Goal: Task Accomplishment & Management: Use online tool/utility

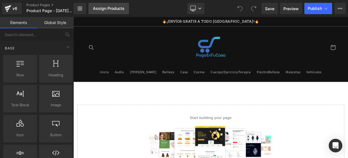
click at [105, 6] on div "Assign Products" at bounding box center [108, 8] width 31 height 5
click at [103, 9] on div "Assign Products" at bounding box center [108, 8] width 31 height 5
click at [118, 6] on div "Assign Products" at bounding box center [108, 8] width 31 height 5
click at [118, 13] on link "Assign Products" at bounding box center [108, 8] width 41 height 11
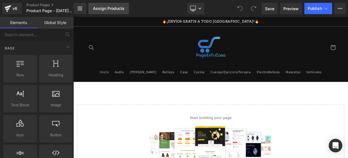
click at [118, 13] on link "Assign Products" at bounding box center [108, 8] width 41 height 11
drag, startPoint x: 180, startPoint y: 20, endPoint x: 130, endPoint y: 17, distance: 50.5
click at [130, 17] on p "🔥¡ENVÍOS GRATIS A TODO [GEOGRAPHIC_DATA]!🔥" at bounding box center [245, 23] width 312 height 12
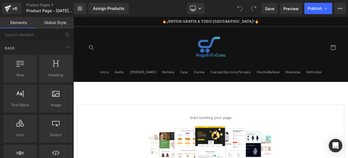
click at [130, 17] on p "🔥¡ENVÍOS GRATIS A TODO [GEOGRAPHIC_DATA]!🔥" at bounding box center [245, 23] width 312 height 12
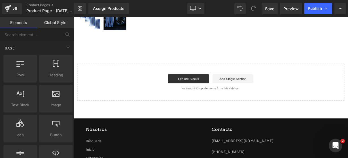
scroll to position [216, 0]
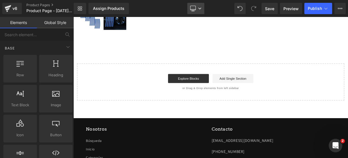
click at [198, 12] on link "Desktop" at bounding box center [195, 8] width 17 height 11
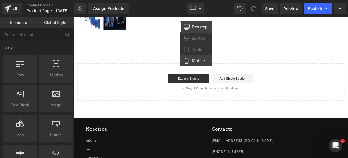
click at [191, 63] on link "Mobile" at bounding box center [196, 60] width 32 height 11
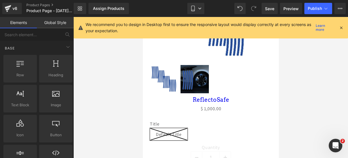
scroll to position [107, 0]
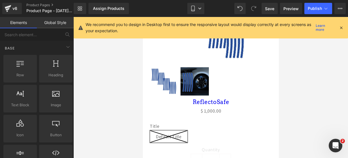
click at [341, 27] on icon at bounding box center [341, 27] width 5 height 5
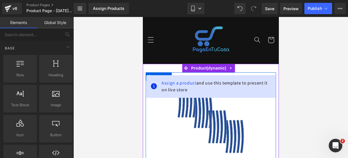
scroll to position [0, 0]
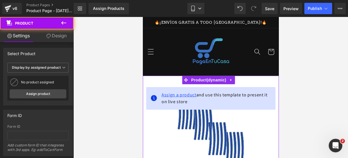
click at [185, 95] on span "Assign a product" at bounding box center [178, 95] width 35 height 6
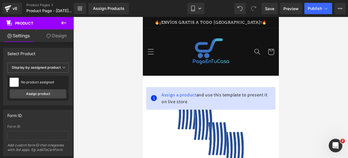
click at [66, 23] on icon at bounding box center [63, 23] width 7 height 7
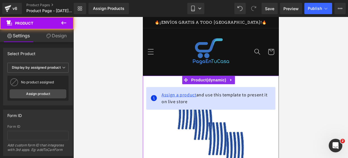
click at [166, 94] on span "Assign a product" at bounding box center [178, 95] width 35 height 6
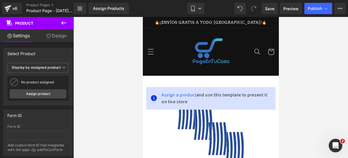
click at [64, 25] on icon at bounding box center [63, 23] width 7 height 7
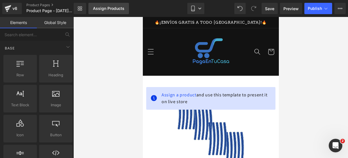
click at [107, 6] on div "Assign Products" at bounding box center [108, 8] width 31 height 5
click at [107, 10] on link "Assign Products" at bounding box center [108, 8] width 41 height 11
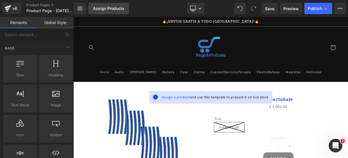
click at [120, 10] on div "Assign Products" at bounding box center [108, 8] width 31 height 5
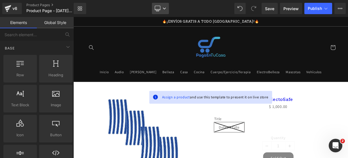
click at [158, 7] on icon at bounding box center [158, 9] width 6 height 6
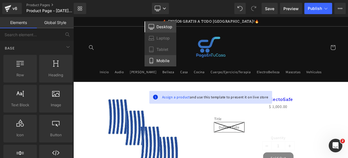
click at [159, 60] on span "Mobile" at bounding box center [162, 60] width 13 height 5
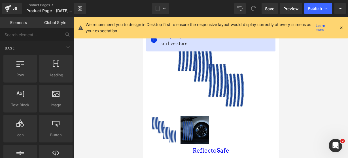
click at [341, 28] on icon at bounding box center [341, 27] width 5 height 5
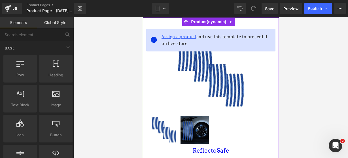
click at [188, 38] on span "Assign a product" at bounding box center [178, 37] width 35 height 6
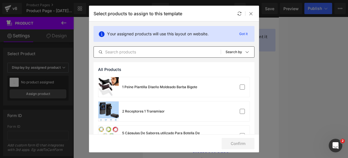
click at [127, 54] on input "text" at bounding box center [157, 52] width 127 height 7
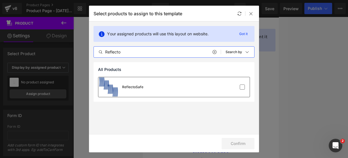
type input "Reflecto"
click at [144, 85] on div "ReflectoSafe" at bounding box center [173, 87] width 151 height 20
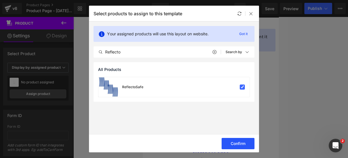
click at [245, 144] on button "Confirm" at bounding box center [238, 143] width 33 height 11
click at [222, 141] on button "Success" at bounding box center [235, 143] width 40 height 11
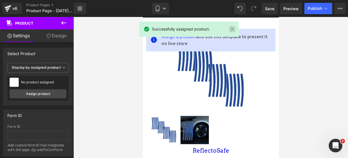
click at [231, 30] on link at bounding box center [232, 29] width 6 height 6
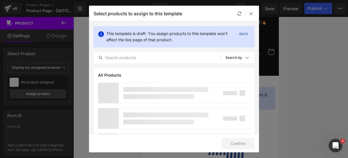
scroll to position [10, 0]
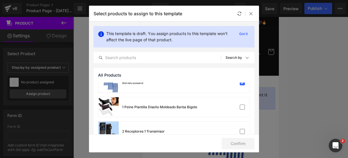
click at [249, 17] on div "Select products to assign to this template" at bounding box center [174, 14] width 170 height 16
click at [250, 12] on icon at bounding box center [251, 13] width 5 height 5
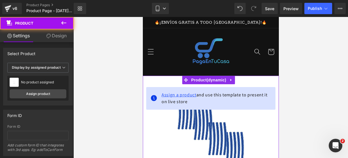
click at [187, 97] on span "Assign a product" at bounding box center [178, 95] width 35 height 6
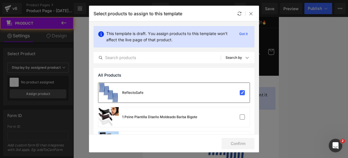
click at [202, 87] on div "ReflectoSafe" at bounding box center [173, 93] width 151 height 20
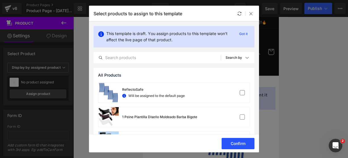
click at [253, 147] on button "Confirm" at bounding box center [238, 143] width 33 height 11
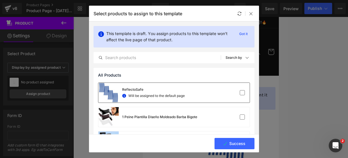
click at [238, 99] on div "ReflectoSafe Will be assigned to the default page" at bounding box center [173, 93] width 151 height 20
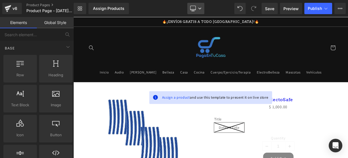
click at [200, 11] on link "Desktop" at bounding box center [195, 8] width 17 height 11
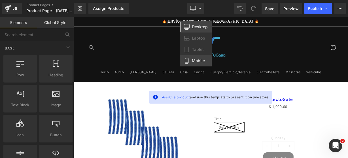
click at [203, 58] on link "Mobile" at bounding box center [196, 60] width 32 height 11
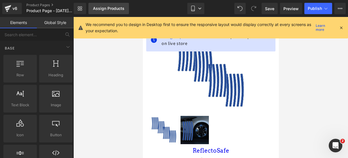
click at [110, 8] on div "Assign Products" at bounding box center [108, 8] width 31 height 5
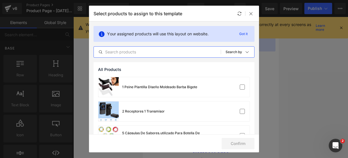
click at [133, 51] on input "text" at bounding box center [157, 52] width 127 height 7
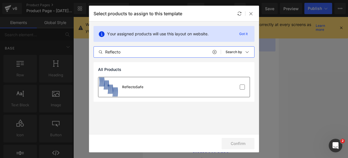
type input "Reflecto"
click at [149, 85] on div "ReflectoSafe" at bounding box center [173, 87] width 151 height 20
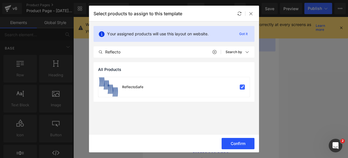
click at [231, 139] on button "Confirm" at bounding box center [238, 143] width 33 height 11
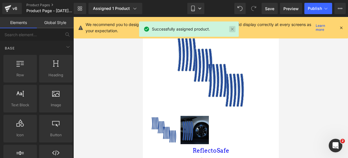
click at [235, 27] on link at bounding box center [232, 29] width 6 height 6
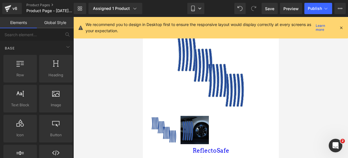
click at [340, 26] on icon at bounding box center [341, 27] width 5 height 5
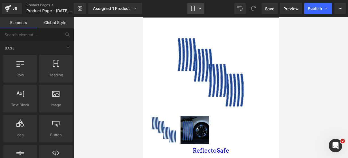
click at [194, 6] on icon at bounding box center [192, 8] width 3 height 5
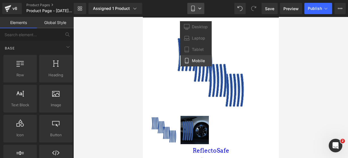
click at [194, 6] on icon at bounding box center [193, 9] width 6 height 6
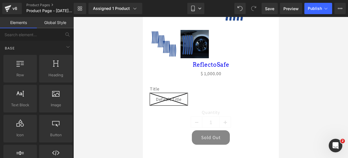
click at [181, 93] on span "Default Title" at bounding box center [169, 99] width 38 height 12
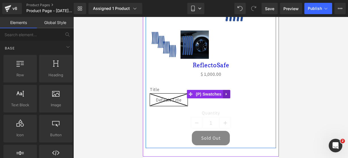
click at [225, 93] on icon at bounding box center [225, 94] width 1 height 3
click at [229, 90] on link at bounding box center [229, 94] width 7 height 9
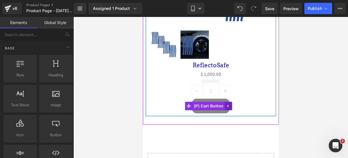
click at [229, 105] on link at bounding box center [227, 106] width 7 height 9
click at [229, 105] on link at bounding box center [231, 106] width 7 height 9
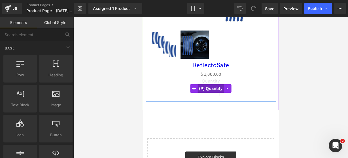
click at [204, 84] on span "(P) Quantity" at bounding box center [211, 88] width 26 height 9
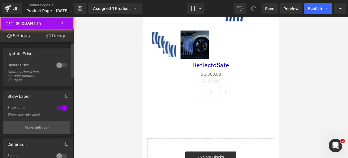
click at [43, 123] on button "More settings" at bounding box center [36, 127] width 67 height 13
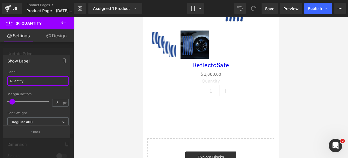
click at [47, 83] on input "Quantity" at bounding box center [37, 81] width 61 height 9
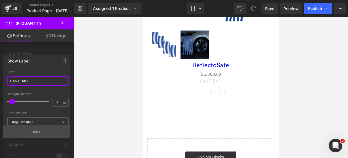
type input "CANTIDAD"
click at [41, 132] on button "Back" at bounding box center [36, 132] width 67 height 13
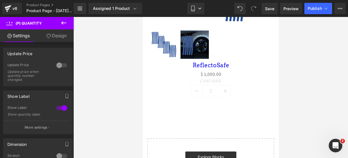
click at [63, 21] on icon at bounding box center [63, 23] width 7 height 7
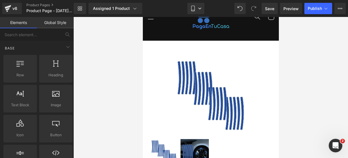
scroll to position [35, 0]
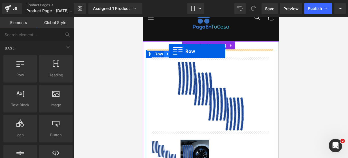
drag, startPoint x: 165, startPoint y: 89, endPoint x: 276, endPoint y: 63, distance: 114.2
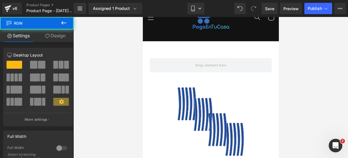
click at [68, 25] on button at bounding box center [64, 23] width 20 height 12
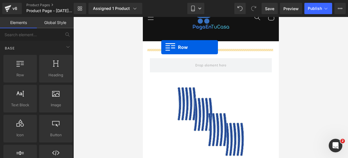
drag, startPoint x: 152, startPoint y: 90, endPoint x: 161, endPoint y: 47, distance: 43.9
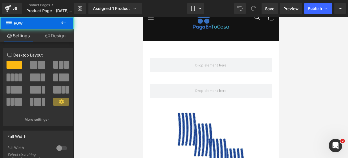
click at [67, 23] on button at bounding box center [64, 23] width 20 height 12
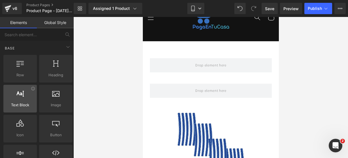
click at [20, 88] on div "Text Block texts, paragraphs, contents, blocks" at bounding box center [19, 99] width 33 height 28
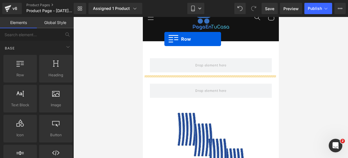
scroll to position [0, 0]
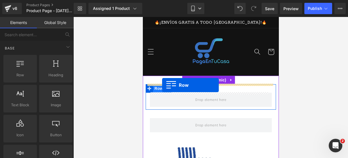
drag, startPoint x: 166, startPoint y: 96, endPoint x: 162, endPoint y: 85, distance: 11.2
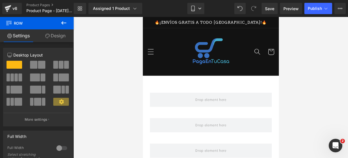
click at [65, 24] on icon at bounding box center [63, 23] width 7 height 7
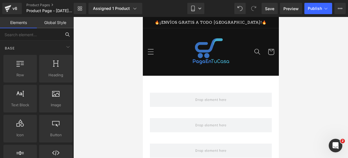
click at [45, 39] on input "text" at bounding box center [30, 34] width 61 height 12
type input "ICON"
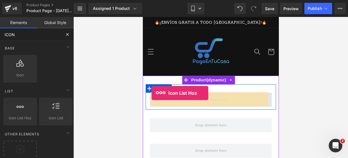
drag, startPoint x: 172, startPoint y: 128, endPoint x: 151, endPoint y: 93, distance: 40.9
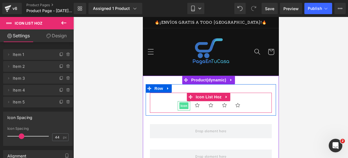
drag, startPoint x: 183, startPoint y: 107, endPoint x: 250, endPoint y: 113, distance: 67.4
click at [183, 107] on span "Icon" at bounding box center [183, 106] width 9 height 7
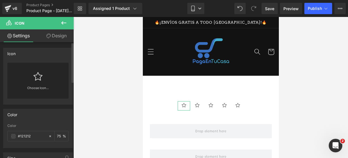
click at [54, 79] on div "Choose Icon..." at bounding box center [37, 81] width 61 height 36
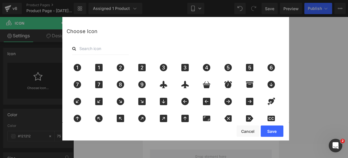
click at [103, 48] on input "text" at bounding box center [100, 49] width 57 height 12
type input "star"
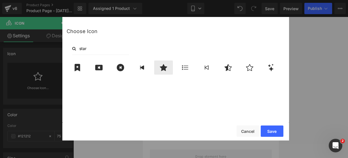
click at [162, 72] on div at bounding box center [163, 68] width 19 height 14
click at [269, 126] on button "Save" at bounding box center [272, 131] width 23 height 11
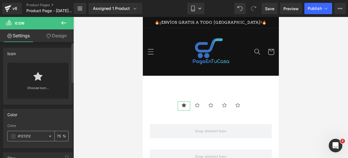
click at [12, 135] on span at bounding box center [13, 136] width 5 height 5
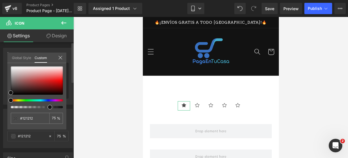
type input "#111111"
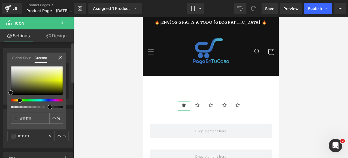
click at [18, 100] on div at bounding box center [35, 100] width 52 height 2
type input "#eef82a"
click at [59, 79] on div at bounding box center [37, 81] width 52 height 28
click at [62, 56] on icon at bounding box center [60, 58] width 5 height 5
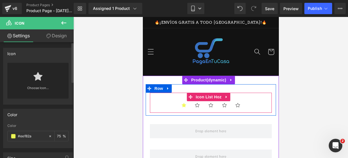
click at [167, 103] on ul "Icon Icon Icon Icon Icon" at bounding box center [211, 107] width 122 height 12
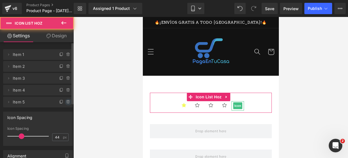
click at [66, 99] on span at bounding box center [68, 102] width 7 height 7
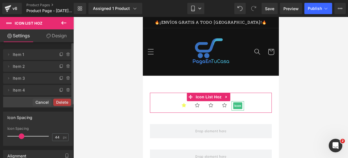
click at [66, 99] on button "Delete" at bounding box center [62, 102] width 18 height 7
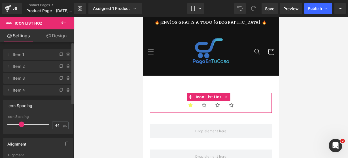
click at [66, 99] on div "Icon Spacing 44px Icon Spacing 44 px" at bounding box center [38, 115] width 76 height 39
click at [67, 84] on div "Delete Cancel Item 1 Item 1 Delete Cancel Item 2 Item 2 Delete Cancel Item 3 It…" at bounding box center [38, 72] width 70 height 48
click at [68, 90] on icon at bounding box center [68, 90] width 0 height 1
click at [66, 90] on button "Delete" at bounding box center [64, 90] width 18 height 7
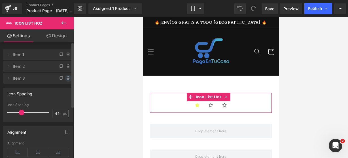
click at [67, 80] on li "Delete Cancel Item 3 Item 3" at bounding box center [38, 78] width 70 height 11
click at [67, 77] on icon at bounding box center [68, 78] width 5 height 5
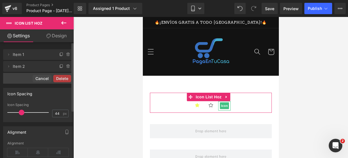
click at [67, 77] on button "Delete" at bounding box center [62, 78] width 18 height 7
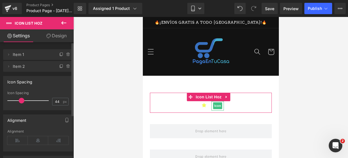
click at [67, 66] on icon at bounding box center [68, 66] width 5 height 5
click at [67, 65] on button "Delete" at bounding box center [64, 66] width 18 height 7
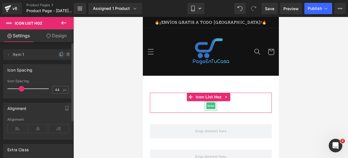
click at [58, 52] on span at bounding box center [61, 54] width 7 height 7
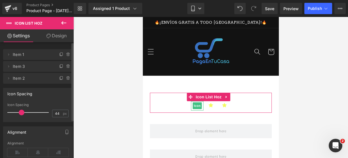
click at [58, 52] on span at bounding box center [61, 54] width 7 height 7
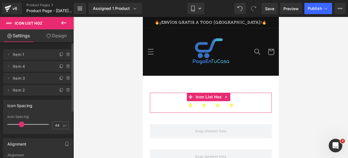
click at [58, 52] on span at bounding box center [61, 54] width 7 height 7
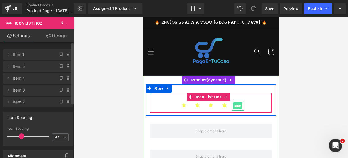
click at [237, 108] on span "Icon" at bounding box center [237, 106] width 9 height 7
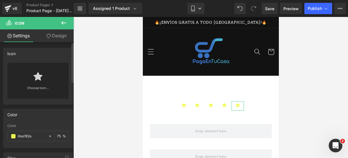
click at [56, 84] on div "Choose Icon..." at bounding box center [37, 81] width 61 height 36
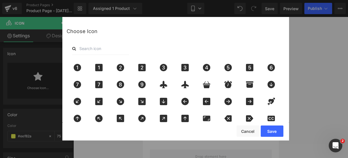
click at [101, 50] on input "text" at bounding box center [100, 49] width 57 height 12
type input "star"
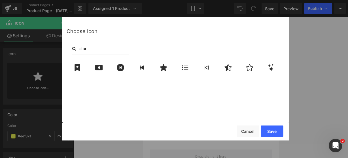
drag, startPoint x: 104, startPoint y: 65, endPoint x: 218, endPoint y: 90, distance: 116.5
click at [218, 90] on div at bounding box center [177, 109] width 221 height 101
click at [225, 74] on div at bounding box center [228, 68] width 19 height 14
click at [273, 126] on button "Save" at bounding box center [272, 131] width 23 height 11
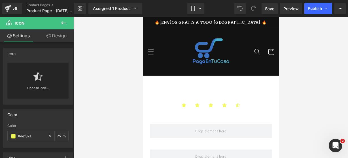
click at [65, 25] on icon at bounding box center [63, 23] width 7 height 7
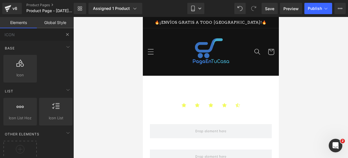
click at [69, 31] on button at bounding box center [67, 34] width 12 height 12
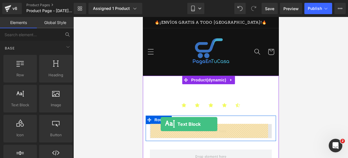
drag, startPoint x: 171, startPoint y: 120, endPoint x: 160, endPoint y: 124, distance: 11.9
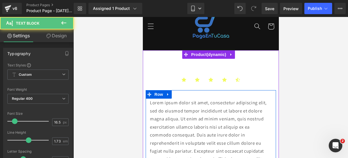
scroll to position [60, 0]
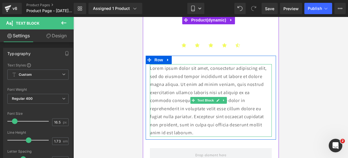
click at [222, 126] on p "Lorem ipsum dolor sit amet, consectetur adipiscing elit, sed do eiusmod tempor …" at bounding box center [211, 100] width 122 height 73
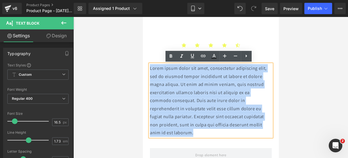
drag, startPoint x: 218, startPoint y: 130, endPoint x: 148, endPoint y: 58, distance: 100.6
click at [148, 58] on div "Lorem ipsum dolor sit amet, consectetur adipiscing elit, sed do eiusmod tempor …" at bounding box center [210, 98] width 130 height 84
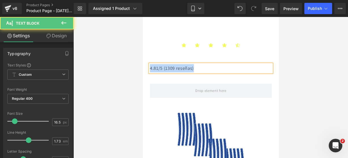
drag, startPoint x: 196, startPoint y: 68, endPoint x: 143, endPoint y: 68, distance: 53.9
click at [143, 68] on div "Icon Icon Icon Icon Icon Icon List Hoz Row 4.81/5 (1309 reseñas) Text Block Row…" at bounding box center [211, 143] width 136 height 255
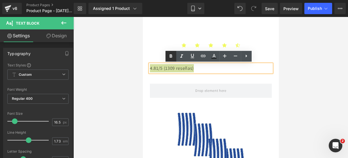
click at [169, 58] on icon at bounding box center [171, 56] width 7 height 7
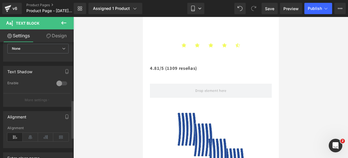
scroll to position [177, 0]
click at [28, 137] on icon at bounding box center [30, 137] width 15 height 9
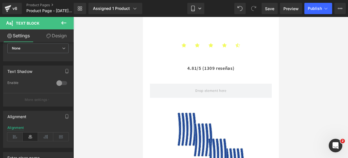
click at [65, 22] on icon at bounding box center [63, 23] width 7 height 7
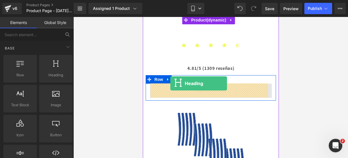
drag, startPoint x: 198, startPoint y: 91, endPoint x: 170, endPoint y: 84, distance: 28.9
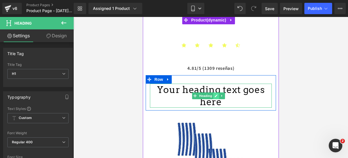
click at [217, 94] on icon at bounding box center [216, 95] width 3 height 3
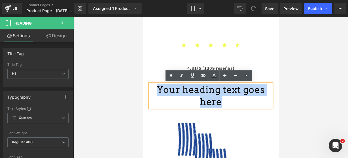
drag, startPoint x: 263, startPoint y: 90, endPoint x: 283, endPoint y: 89, distance: 19.9
click at [143, 72] on html "Ir directamente al contenido 🔥¡ENVÍOS GRATIS A TODO [GEOGRAPHIC_DATA]!🔥 Inicio …" at bounding box center [211, 27] width 136 height 141
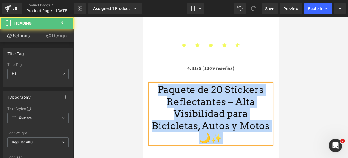
drag, startPoint x: 253, startPoint y: 128, endPoint x: 277, endPoint y: 105, distance: 33.3
click at [143, 88] on html "Ir directamente al contenido 🔥¡ENVÍOS GRATIS A TODO [GEOGRAPHIC_DATA]!🔥 Inicio …" at bounding box center [211, 27] width 136 height 141
click at [169, 92] on h1 "Paquete de 20 Stickers Reflectantes – Alta Visibilidad para Bicicletas, Autos y…" at bounding box center [211, 114] width 122 height 61
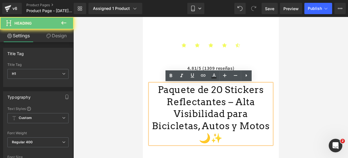
click at [169, 92] on h1 "Paquete de 20 Stickers Reflectantes – Alta Visibilidad para Bicicletas, Autos y…" at bounding box center [211, 114] width 122 height 61
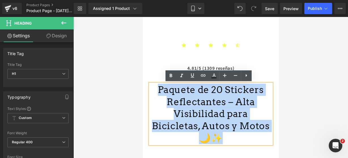
drag, startPoint x: 163, startPoint y: 86, endPoint x: 266, endPoint y: 124, distance: 109.7
click at [266, 124] on h1 "Paquete de 20 Stickers Reflectantes – Alta Visibilidad para Bicicletas, Autos y…" at bounding box center [211, 114] width 122 height 61
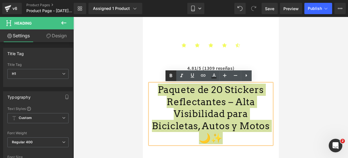
click at [171, 75] on icon at bounding box center [171, 75] width 3 height 3
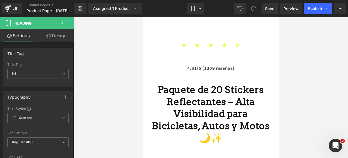
click at [65, 18] on button at bounding box center [64, 23] width 20 height 12
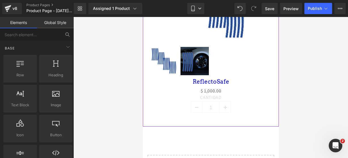
scroll to position [251, 0]
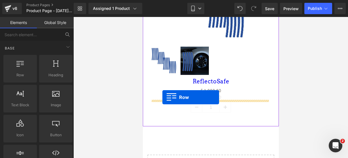
drag, startPoint x: 168, startPoint y: 83, endPoint x: 162, endPoint y: 97, distance: 15.5
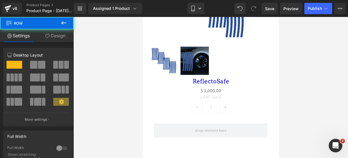
click at [69, 22] on button at bounding box center [64, 23] width 20 height 12
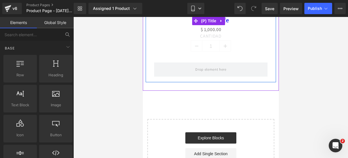
scroll to position [312, 0]
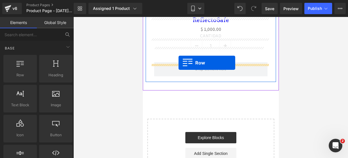
drag, startPoint x: 175, startPoint y: 90, endPoint x: 178, endPoint y: 63, distance: 27.6
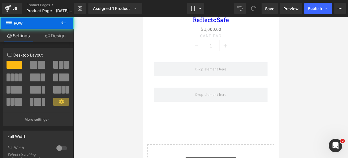
click at [66, 24] on icon at bounding box center [63, 23] width 7 height 7
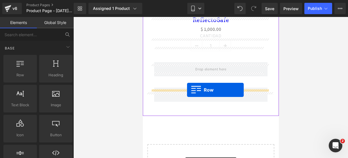
drag, startPoint x: 169, startPoint y: 82, endPoint x: 187, endPoint y: 90, distance: 19.7
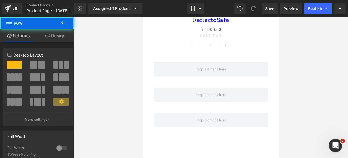
click at [63, 24] on icon at bounding box center [63, 22] width 5 height 3
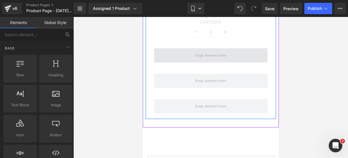
scroll to position [327, 0]
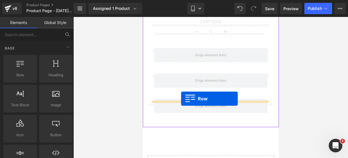
drag, startPoint x: 170, startPoint y: 84, endPoint x: 181, endPoint y: 99, distance: 18.3
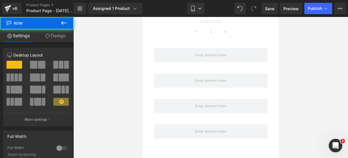
click at [68, 24] on button at bounding box center [64, 23] width 20 height 12
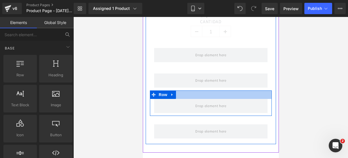
scroll to position [381, 0]
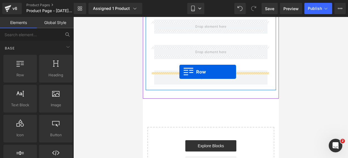
drag, startPoint x: 173, startPoint y: 87, endPoint x: 179, endPoint y: 72, distance: 16.5
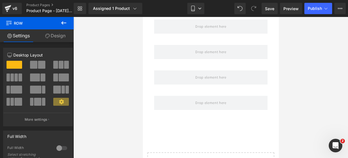
click at [62, 24] on icon at bounding box center [63, 23] width 7 height 7
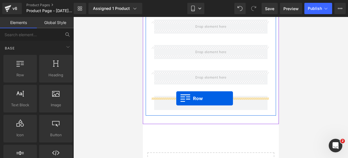
drag, startPoint x: 168, startPoint y: 85, endPoint x: 176, endPoint y: 98, distance: 15.6
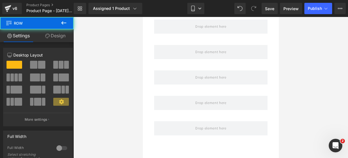
click at [63, 22] on icon at bounding box center [63, 23] width 7 height 7
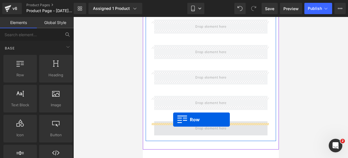
drag, startPoint x: 158, startPoint y: 97, endPoint x: 173, endPoint y: 120, distance: 27.3
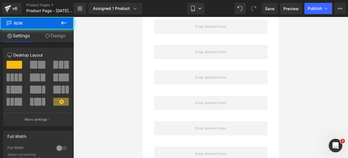
click at [63, 24] on icon at bounding box center [63, 23] width 7 height 7
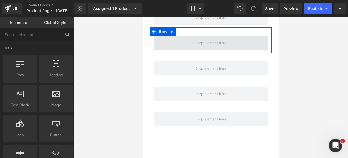
scroll to position [417, 0]
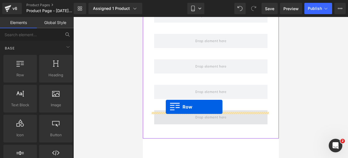
drag, startPoint x: 154, startPoint y: 76, endPoint x: 166, endPoint y: 107, distance: 33.8
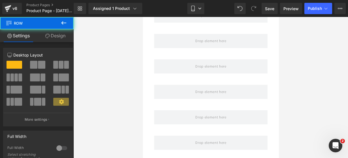
click at [65, 26] on icon at bounding box center [63, 23] width 7 height 7
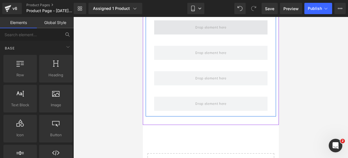
scroll to position [461, 0]
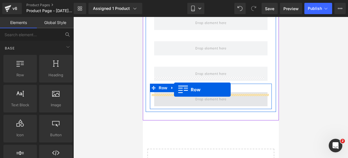
drag, startPoint x: 162, startPoint y: 93, endPoint x: 174, endPoint y: 90, distance: 12.7
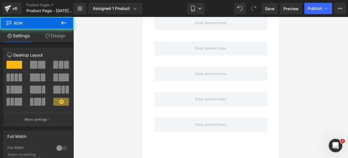
click at [68, 22] on button at bounding box center [64, 23] width 20 height 12
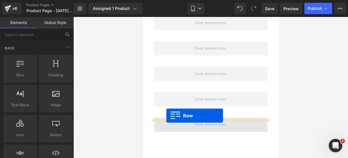
drag, startPoint x: 171, startPoint y: 86, endPoint x: 166, endPoint y: 116, distance: 31.0
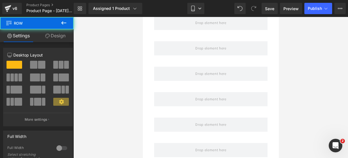
click at [64, 25] on icon at bounding box center [63, 23] width 7 height 7
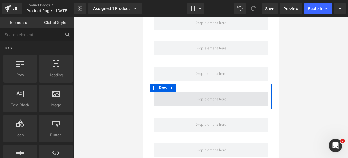
scroll to position [516, 0]
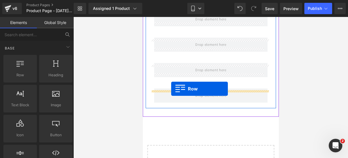
drag, startPoint x: 164, startPoint y: 90, endPoint x: 171, endPoint y: 89, distance: 7.5
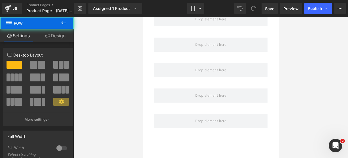
click at [62, 22] on icon at bounding box center [63, 22] width 5 height 3
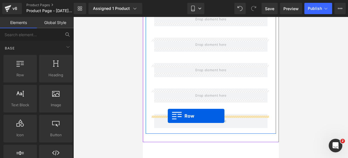
drag, startPoint x: 169, startPoint y: 84, endPoint x: 168, endPoint y: 116, distance: 32.0
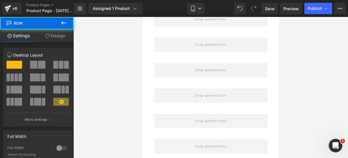
click at [65, 26] on icon at bounding box center [63, 23] width 7 height 7
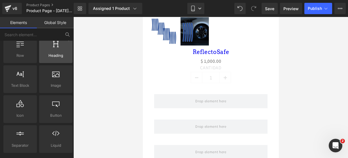
scroll to position [20, 0]
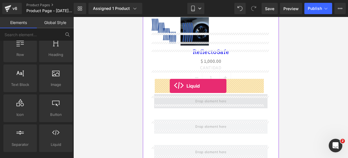
drag, startPoint x: 192, startPoint y: 154, endPoint x: 169, endPoint y: 86, distance: 71.5
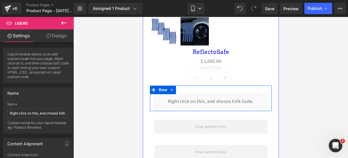
click at [217, 94] on div "Liquid" at bounding box center [210, 101] width 113 height 14
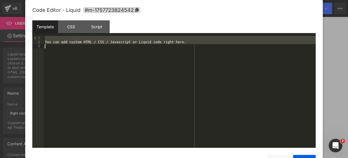
drag, startPoint x: 195, startPoint y: 37, endPoint x: 187, endPoint y: 46, distance: 13.1
click at [187, 46] on div "You can add custom HTML / CSS / Javascript or Liquid code right here." at bounding box center [180, 96] width 272 height 120
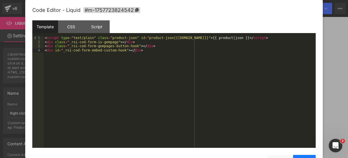
click at [294, 157] on button "Save" at bounding box center [304, 160] width 23 height 11
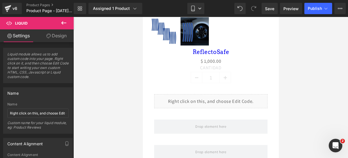
click at [67, 21] on icon at bounding box center [63, 23] width 7 height 7
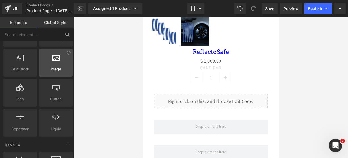
scroll to position [36, 0]
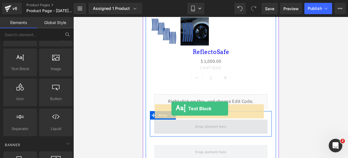
drag, startPoint x: 165, startPoint y: 86, endPoint x: 171, endPoint y: 109, distance: 23.2
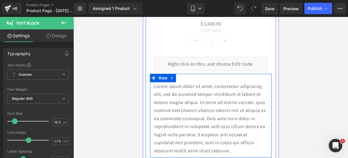
scroll to position [323, 0]
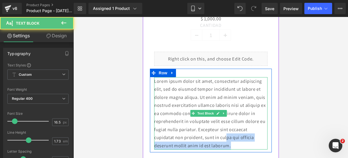
click at [249, 127] on p "Lorem ipsum dolor sit amet, consectetur adipiscing elit, sed do eiusmod tempor …" at bounding box center [210, 113] width 113 height 73
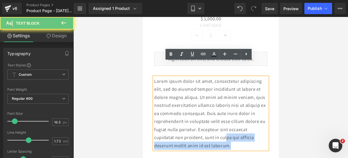
click at [249, 128] on p "Lorem ipsum dolor sit amet, consectetur adipiscing elit, sed do eiusmod tempor …" at bounding box center [210, 113] width 113 height 73
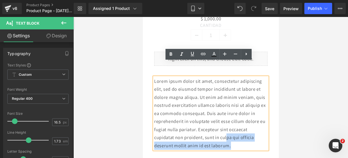
click at [249, 129] on p "Lorem ipsum dolor sit amet, consectetur adipiscing elit, sed do eiusmod tempor …" at bounding box center [210, 113] width 113 height 73
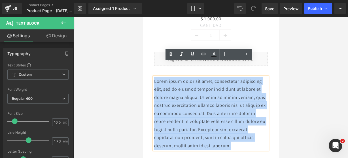
drag, startPoint x: 249, startPoint y: 129, endPoint x: 151, endPoint y: 67, distance: 116.5
click at [151, 77] on div "Lorem ipsum dolor sit amet, consectetur adipiscing elit, sed do eiusmod tempor …" at bounding box center [211, 113] width 122 height 73
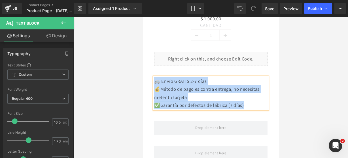
drag, startPoint x: 257, startPoint y: 88, endPoint x: 154, endPoint y: 64, distance: 105.8
click at [154, 77] on div "🚐 Envío GRATIS 2-7 días 💰Método de pago es contra entrega, no necesitas meter …" at bounding box center [210, 93] width 113 height 32
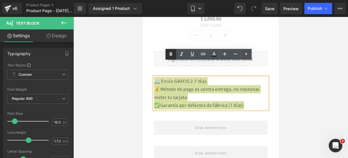
drag, startPoint x: 27, startPoint y: 44, endPoint x: 170, endPoint y: 58, distance: 143.8
click at [170, 58] on icon at bounding box center [171, 54] width 7 height 7
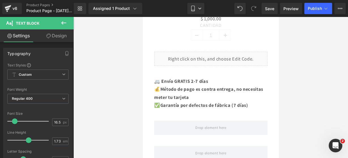
click at [61, 21] on button at bounding box center [64, 23] width 20 height 12
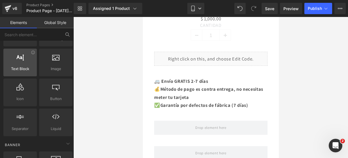
scroll to position [0, 0]
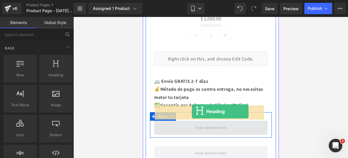
drag, startPoint x: 197, startPoint y: 87, endPoint x: 192, endPoint y: 111, distance: 24.9
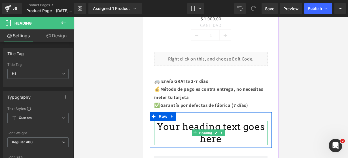
click at [217, 130] on link at bounding box center [216, 133] width 6 height 7
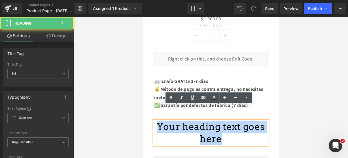
drag, startPoint x: 220, startPoint y: 124, endPoint x: 126, endPoint y: 82, distance: 102.2
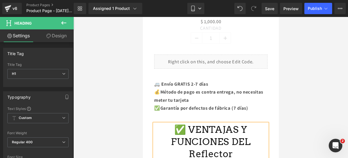
scroll to position [320, 0]
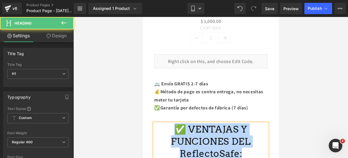
drag, startPoint x: 252, startPoint y: 142, endPoint x: 173, endPoint y: 118, distance: 82.0
click at [173, 124] on h1 "✅ VENTAJAS Y FUNCIONES DEL ReflectoSafe:" at bounding box center [210, 142] width 113 height 37
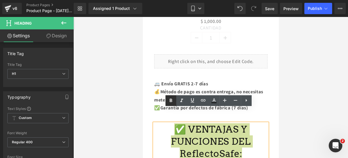
click at [173, 101] on icon at bounding box center [171, 100] width 7 height 7
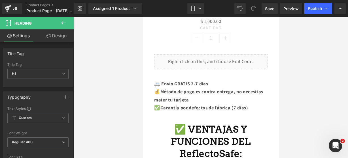
click at [64, 18] on button at bounding box center [64, 23] width 20 height 12
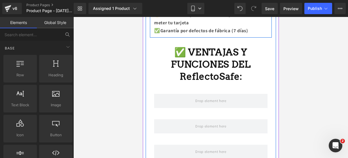
scroll to position [398, 0]
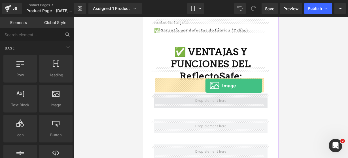
drag, startPoint x: 196, startPoint y: 115, endPoint x: 203, endPoint y: 82, distance: 33.5
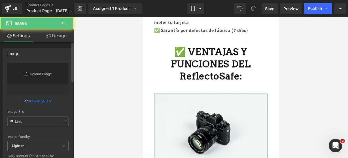
click at [41, 77] on link "Replace Image" at bounding box center [37, 79] width 61 height 33
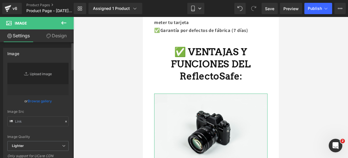
type input "//d1um8515vdn9kb.cloudfront.net/images/parallax.jpg"
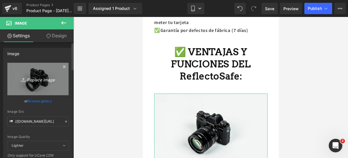
type input "C:\fakepath\luz 2.webp"
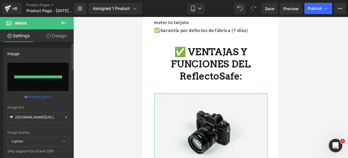
type input "https://ucarecdn.com/3ce5f40e-6cee-4a36-9e5a-d8a6c3447f86/-/format/auto/-/previ…"
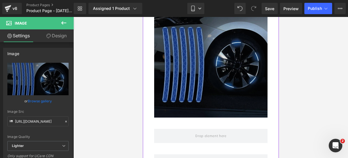
scroll to position [548, 0]
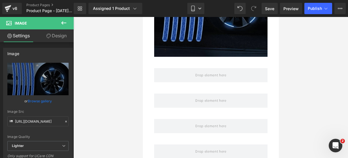
click at [62, 24] on icon at bounding box center [63, 23] width 7 height 7
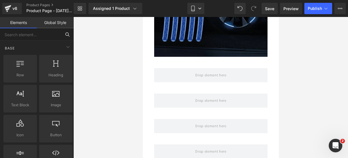
click at [50, 35] on input "text" at bounding box center [30, 34] width 61 height 12
type input "icon"
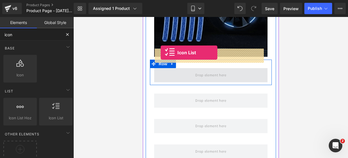
drag, startPoint x: 200, startPoint y: 121, endPoint x: 162, endPoint y: 54, distance: 77.0
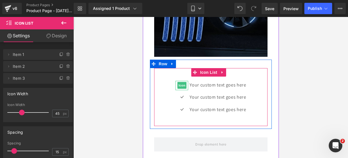
click at [178, 82] on span "Icon" at bounding box center [181, 85] width 9 height 7
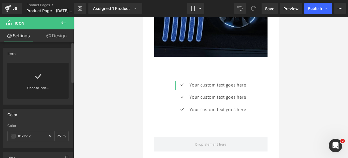
click at [52, 85] on div "Choose Icon..." at bounding box center [37, 81] width 61 height 36
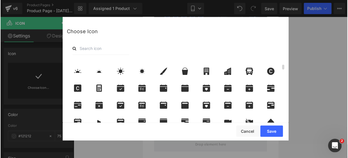
scroll to position [152, 0]
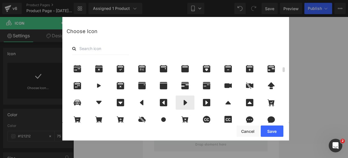
click at [179, 102] on icon at bounding box center [185, 102] width 12 height 7
click at [277, 130] on button "Save" at bounding box center [272, 131] width 23 height 11
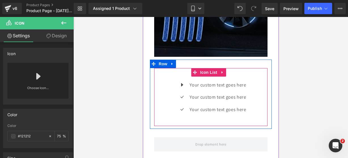
click at [168, 90] on div "Icon Your custom text goes here Text Block Icon Your custom text goes here Text…" at bounding box center [210, 99] width 113 height 37
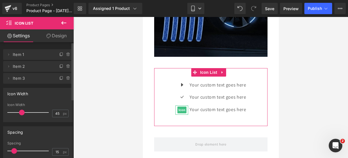
click at [65, 80] on span at bounding box center [68, 78] width 7 height 7
click at [64, 80] on button "Delete" at bounding box center [64, 78] width 18 height 7
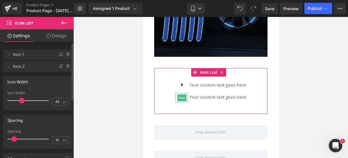
click at [66, 67] on icon at bounding box center [68, 66] width 5 height 5
click at [66, 67] on button "Delete" at bounding box center [62, 66] width 18 height 7
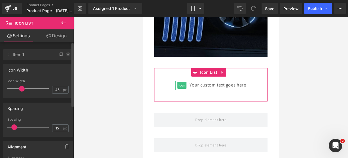
click at [58, 53] on div at bounding box center [65, 52] width 15 height 7
click at [59, 54] on icon at bounding box center [61, 54] width 5 height 5
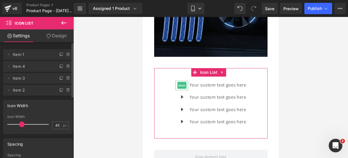
click at [59, 54] on icon at bounding box center [61, 54] width 5 height 5
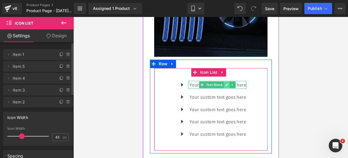
click at [225, 83] on icon at bounding box center [226, 84] width 3 height 3
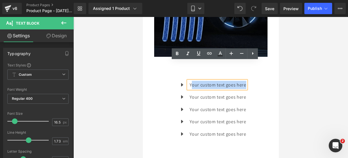
drag, startPoint x: 243, startPoint y: 66, endPoint x: 188, endPoint y: 68, distance: 54.7
click at [189, 81] on p "Your custom text goes here" at bounding box center [217, 85] width 56 height 8
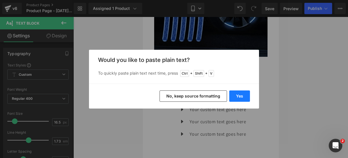
click at [232, 92] on button "Yes" at bounding box center [239, 96] width 21 height 11
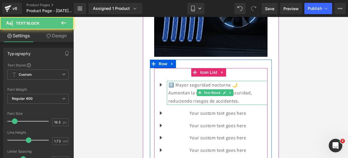
click at [246, 89] on p "Aumentan la visibilidad en la oscuridad, reduciendo riesgos de accidentes." at bounding box center [217, 97] width 99 height 16
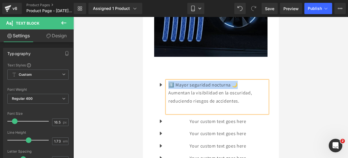
drag, startPoint x: 245, startPoint y: 64, endPoint x: 169, endPoint y: 62, distance: 75.2
click at [169, 81] on p "1️⃣ Mayor seguridad nocturna 🌙" at bounding box center [217, 85] width 99 height 8
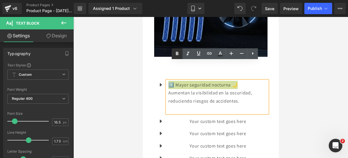
click at [175, 58] on link at bounding box center [177, 53] width 11 height 11
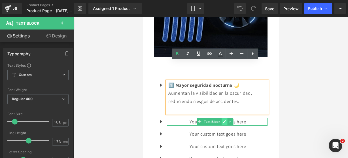
click at [224, 120] on icon at bounding box center [223, 121] width 3 height 3
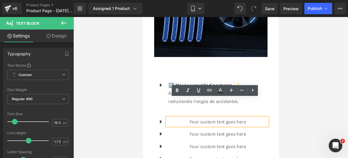
click at [256, 118] on p "Your custom text goes here" at bounding box center [217, 122] width 99 height 8
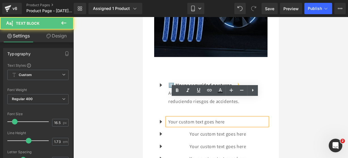
click at [256, 118] on p "Your custom text goes here" at bounding box center [217, 122] width 99 height 8
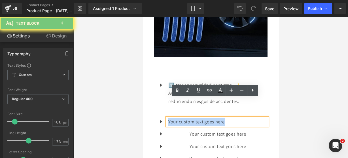
drag, startPoint x: 256, startPoint y: 102, endPoint x: 157, endPoint y: 90, distance: 99.3
click at [157, 90] on ul "Icon 1️⃣ Mayor seguridad nocturna 🌙 Aumentan la visibilidad en la oscuridad, re…" at bounding box center [210, 124] width 113 height 86
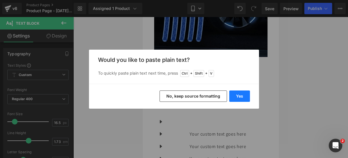
click at [234, 92] on button "Yes" at bounding box center [239, 95] width 21 height 11
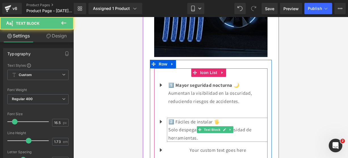
click at [222, 126] on p "Solo despegar y pegar, sin necesidad de herramientas." at bounding box center [217, 134] width 99 height 16
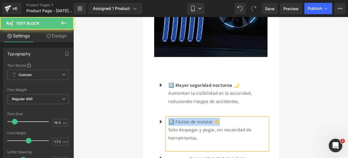
drag, startPoint x: 223, startPoint y: 101, endPoint x: 168, endPoint y: 101, distance: 54.7
click at [168, 118] on p "2️⃣ Fáciles de instalar 🖐️" at bounding box center [217, 122] width 99 height 8
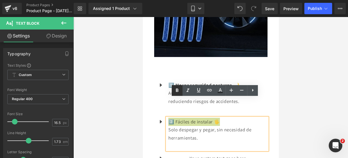
click at [177, 93] on icon at bounding box center [177, 90] width 7 height 7
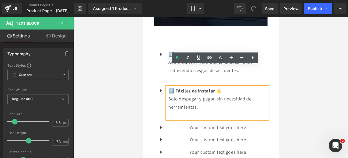
scroll to position [581, 0]
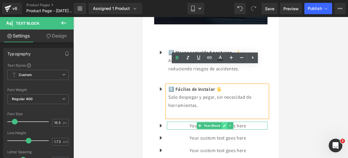
click at [224, 124] on icon at bounding box center [224, 125] width 3 height 3
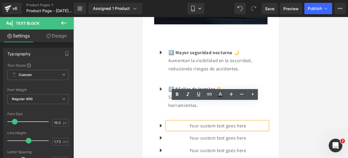
click at [253, 122] on p "Your custom text goes here" at bounding box center [217, 126] width 99 height 8
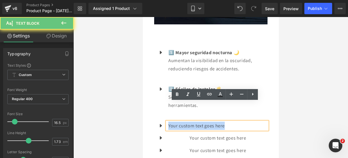
drag, startPoint x: 253, startPoint y: 107, endPoint x: 276, endPoint y: 111, distance: 23.6
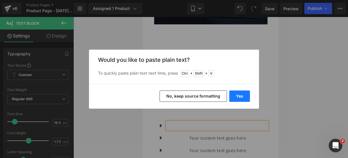
click at [238, 94] on button "Yes" at bounding box center [239, 95] width 21 height 11
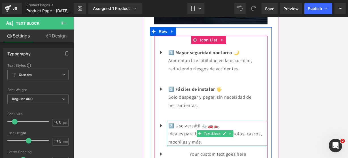
click at [234, 130] on p "Ideales para bicicletas, autos, motos, cascos, mochilas y más." at bounding box center [217, 138] width 99 height 16
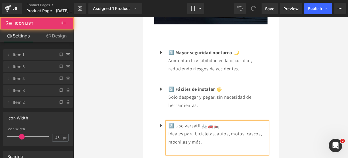
click at [225, 99] on ul "Icon 1️⃣ Mayor seguridad nocturna 🌙 Aumentan la visibilidad en la oscuridad, re…" at bounding box center [210, 115] width 113 height 134
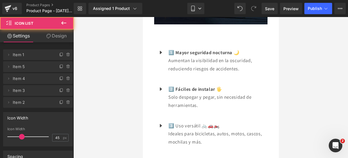
click at [224, 122] on p "3️⃣ Uso versátil 🚲🚗🏍️" at bounding box center [217, 126] width 99 height 8
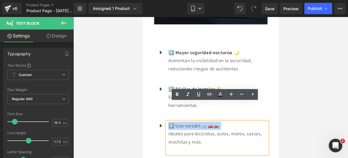
drag, startPoint x: 224, startPoint y: 105, endPoint x: 169, endPoint y: 99, distance: 54.9
click at [169, 99] on ul "Icon 1️⃣ Mayor seguridad nocturna 🌙 Aumentan la visibilidad en la oscuridad, re…" at bounding box center [210, 115] width 113 height 134
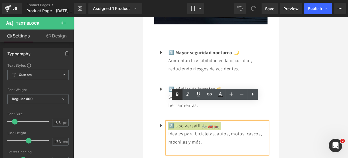
click at [178, 95] on icon at bounding box center [177, 93] width 3 height 3
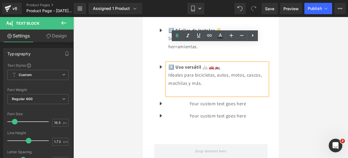
scroll to position [640, 0]
click at [229, 99] on div "Your custom text goes here Text Block" at bounding box center [217, 103] width 101 height 8
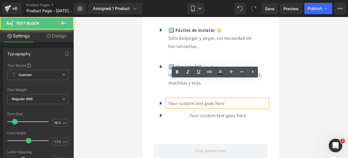
click at [229, 99] on p "Your custom text goes here" at bounding box center [217, 103] width 99 height 8
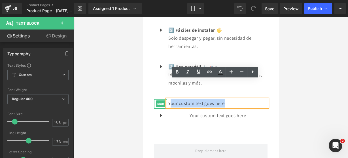
drag, startPoint x: 229, startPoint y: 84, endPoint x: 163, endPoint y: 82, distance: 65.8
click at [163, 99] on li "Icon Your custom text goes here Text Block" at bounding box center [210, 103] width 113 height 8
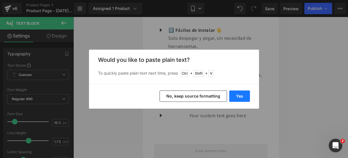
click at [236, 93] on button "Yes" at bounding box center [239, 95] width 21 height 11
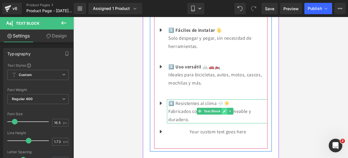
click at [226, 108] on link at bounding box center [224, 111] width 6 height 7
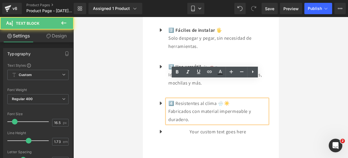
click at [217, 107] on p "Fabricados con material impermeable y duradero." at bounding box center [217, 115] width 99 height 16
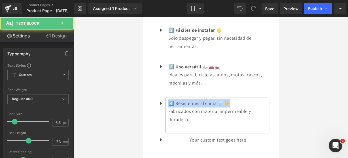
drag, startPoint x: 234, startPoint y: 85, endPoint x: 170, endPoint y: 84, distance: 64.3
click at [170, 99] on p "4️⃣ Resistentes al clima 🌧️☀️" at bounding box center [217, 103] width 99 height 8
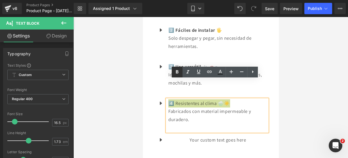
click at [176, 72] on icon at bounding box center [177, 71] width 3 height 3
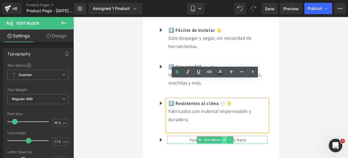
click at [222, 136] on link at bounding box center [224, 139] width 6 height 7
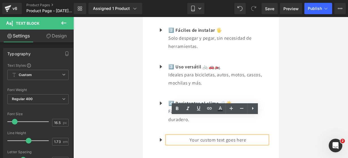
click at [251, 136] on p "Your custom text goes here" at bounding box center [217, 140] width 99 height 8
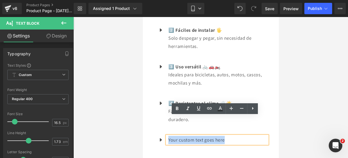
drag, startPoint x: 251, startPoint y: 120, endPoint x: 155, endPoint y: 105, distance: 97.0
click at [155, 105] on ul "Icon 1️⃣ Mayor seguridad nocturna 🌙 Aumentan la visibilidad en la oscuridad, re…" at bounding box center [210, 69] width 113 height 159
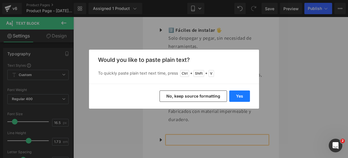
click at [234, 99] on button "Yes" at bounding box center [239, 95] width 21 height 11
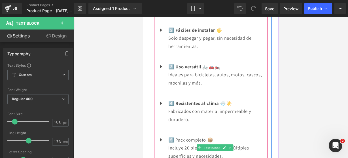
click at [229, 144] on p "Incluye 20 piezas para cubrir múltiples superficies y necesidades." at bounding box center [217, 152] width 99 height 16
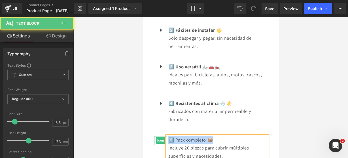
drag, startPoint x: 219, startPoint y: 120, endPoint x: 162, endPoint y: 116, distance: 56.5
click at [162, 136] on li "Icon 5️⃣ Pack completo 📦 Incluye 20 piezas para cubrir múltiples superficies y …" at bounding box center [210, 152] width 113 height 32
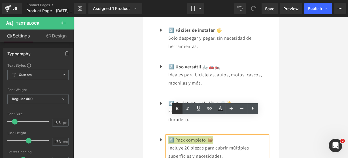
click at [176, 112] on icon at bounding box center [177, 108] width 7 height 7
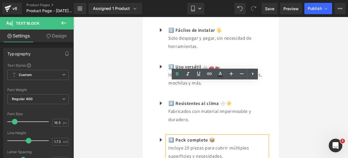
scroll to position [698, 0]
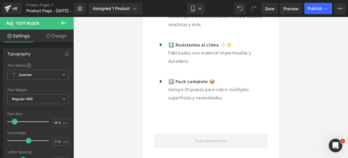
click at [61, 22] on icon at bounding box center [63, 23] width 7 height 7
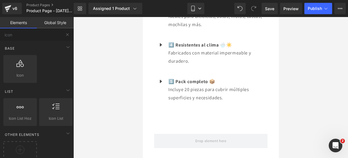
click at [68, 28] on button at bounding box center [67, 34] width 12 height 12
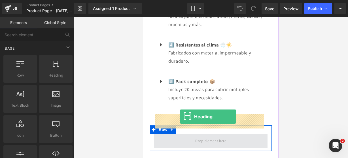
drag, startPoint x: 194, startPoint y: 94, endPoint x: 179, endPoint y: 116, distance: 26.8
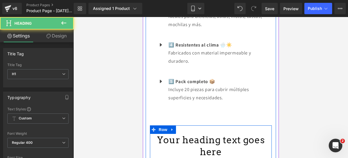
scroll to position [717, 0]
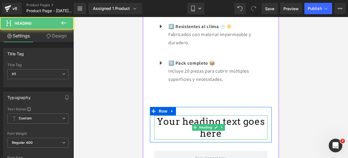
click at [221, 115] on h1 "Your heading text goes here" at bounding box center [210, 127] width 113 height 24
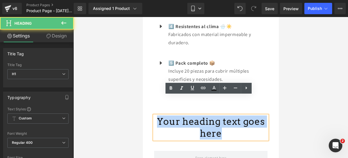
drag, startPoint x: 221, startPoint y: 115, endPoint x: 275, endPoint y: 99, distance: 57.0
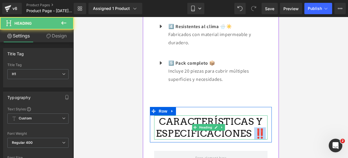
drag, startPoint x: 258, startPoint y: 114, endPoint x: 253, endPoint y: 114, distance: 4.8
click at [253, 115] on h1 "CARACTERÍSTICAS Y ESPECIFICACIONES ‼️" at bounding box center [210, 127] width 113 height 24
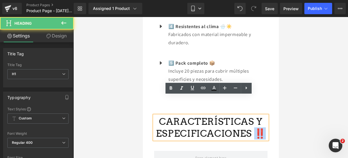
click at [259, 115] on h1 "CARACTERÍSTICAS Y ESPECIFICACIONES ‼️" at bounding box center [210, 127] width 113 height 24
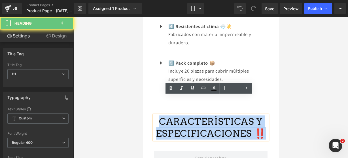
drag, startPoint x: 259, startPoint y: 114, endPoint x: 158, endPoint y: 98, distance: 102.2
click at [158, 115] on h1 "CARACTERÍSTICAS Y ESPECIFICACIONES ‼️" at bounding box center [210, 127] width 113 height 24
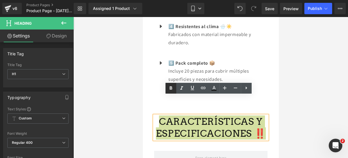
click at [169, 90] on icon at bounding box center [171, 88] width 7 height 7
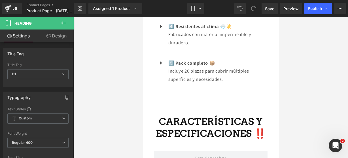
click at [65, 25] on icon at bounding box center [63, 23] width 7 height 7
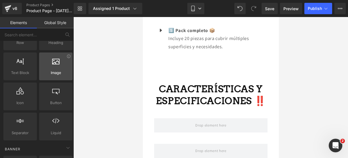
scroll to position [33, 0]
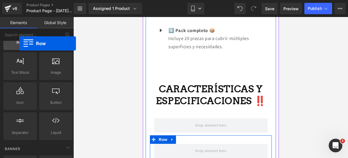
drag, startPoint x: 29, startPoint y: 45, endPoint x: 19, endPoint y: 43, distance: 9.5
click at [19, 43] on span "Row" at bounding box center [20, 42] width 30 height 6
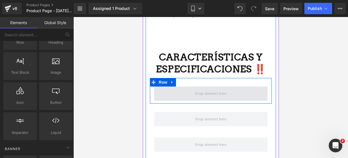
scroll to position [775, 0]
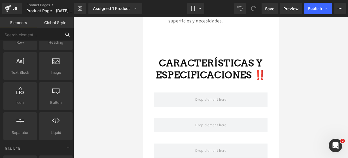
click at [43, 33] on input "text" at bounding box center [30, 34] width 61 height 12
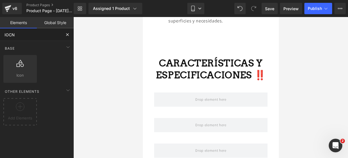
scroll to position [0, 0]
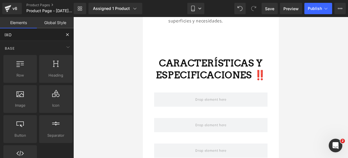
type input "IXON"
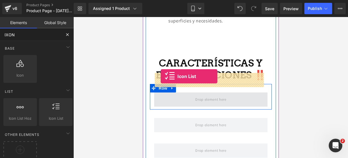
drag, startPoint x: 201, startPoint y: 135, endPoint x: 160, endPoint y: 76, distance: 71.3
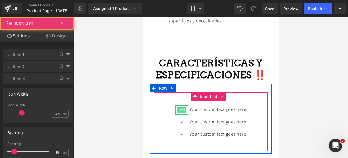
drag, startPoint x: 177, startPoint y: 88, endPoint x: 270, endPoint y: 102, distance: 94.6
click at [177, 107] on span "Icon" at bounding box center [181, 110] width 9 height 7
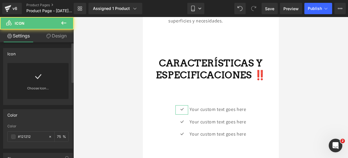
click at [53, 71] on div "Choose Icon..." at bounding box center [37, 81] width 61 height 36
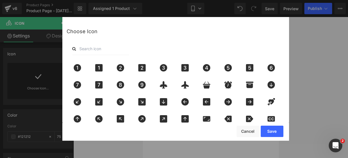
click at [85, 45] on input "text" at bounding box center [100, 49] width 57 height 12
type input "pin"
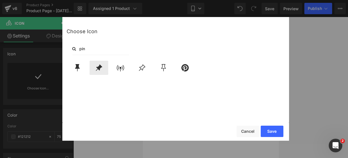
click at [98, 68] on icon at bounding box center [99, 67] width 7 height 7
click at [269, 131] on button "Save" at bounding box center [272, 131] width 23 height 11
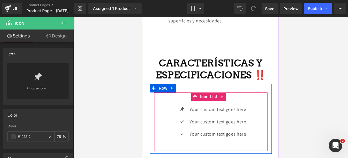
click at [159, 105] on div "Icon Your custom text goes here Text Block Icon Your custom text goes here Text…" at bounding box center [210, 123] width 113 height 37
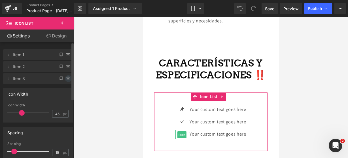
click at [66, 75] on span at bounding box center [68, 78] width 7 height 7
click at [66, 75] on button "Delete" at bounding box center [62, 78] width 18 height 7
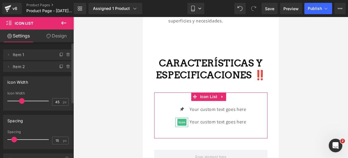
click at [66, 69] on span at bounding box center [68, 66] width 7 height 7
click at [66, 69] on button "Delete" at bounding box center [62, 66] width 18 height 7
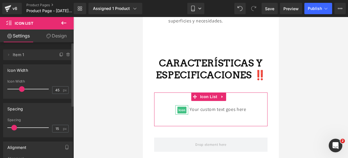
click at [58, 51] on div at bounding box center [65, 52] width 15 height 7
click at [59, 55] on icon at bounding box center [61, 54] width 5 height 5
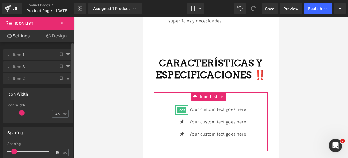
click at [59, 55] on icon at bounding box center [61, 54] width 5 height 5
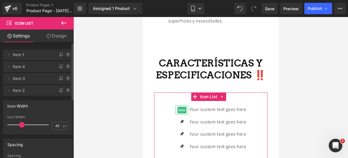
click at [59, 55] on icon at bounding box center [61, 54] width 5 height 5
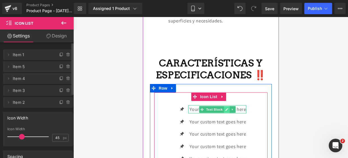
click at [225, 108] on icon at bounding box center [226, 109] width 3 height 3
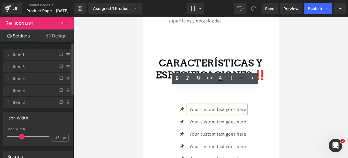
click at [243, 105] on p "Your custom text goes here" at bounding box center [217, 109] width 56 height 8
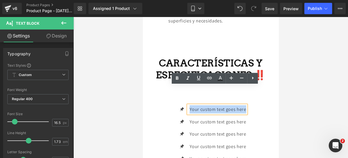
drag, startPoint x: 243, startPoint y: 88, endPoint x: 173, endPoint y: 84, distance: 69.8
click at [173, 92] on div "Icon Your custom text goes here Text Block Icon Your custom text goes here Text…" at bounding box center [210, 133] width 113 height 83
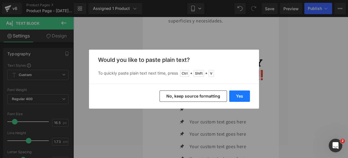
click at [247, 97] on button "Yes" at bounding box center [239, 95] width 21 height 11
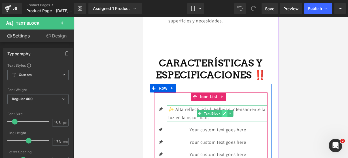
click at [224, 112] on icon at bounding box center [224, 113] width 3 height 3
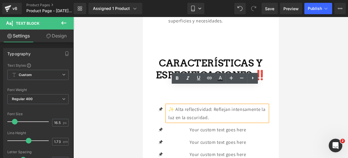
click at [221, 105] on p "✨ Alta reflectividad: Reflejan intensamente la luz en la oscuridad." at bounding box center [217, 113] width 99 height 16
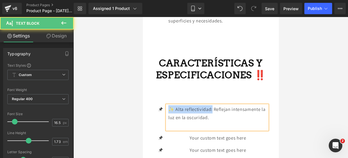
drag, startPoint x: 212, startPoint y: 88, endPoint x: 165, endPoint y: 80, distance: 48.0
click at [165, 92] on div "Icon ✨ Alta reflectividad: Reflejan intensamente la luz en la oscuridad. Text B…" at bounding box center [210, 141] width 113 height 99
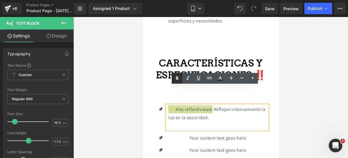
click at [175, 80] on icon at bounding box center [177, 78] width 7 height 7
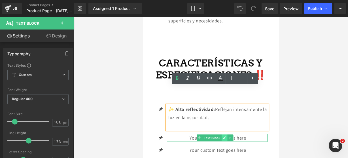
click at [221, 134] on link at bounding box center [224, 137] width 6 height 7
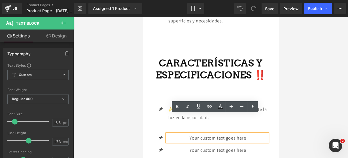
click at [247, 134] on p "Your custom text goes here" at bounding box center [217, 138] width 99 height 8
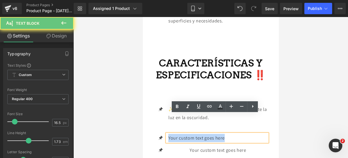
drag, startPoint x: 247, startPoint y: 120, endPoint x: 165, endPoint y: 112, distance: 82.0
click at [165, 112] on ul "Icon ✨ Alta reflectividad: Reflejan intensamente la luz en la oscuridad. Text B…" at bounding box center [210, 144] width 113 height 78
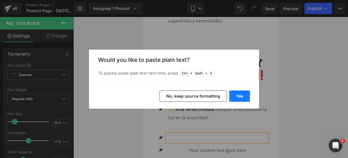
drag, startPoint x: 240, startPoint y: 96, endPoint x: 97, endPoint y: 79, distance: 143.6
click at [240, 96] on button "Yes" at bounding box center [239, 95] width 21 height 11
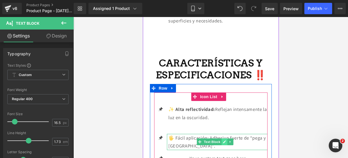
click at [225, 140] on icon at bounding box center [223, 141] width 3 height 3
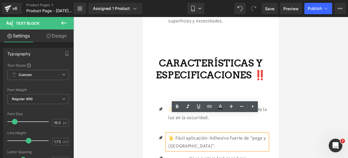
click at [218, 134] on p "🖐️ Fácil aplicación: Adhesivo fuerte de “pega y usa”." at bounding box center [217, 142] width 99 height 16
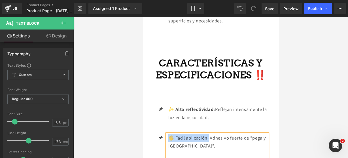
drag, startPoint x: 210, startPoint y: 118, endPoint x: 168, endPoint y: 117, distance: 41.7
click at [168, 134] on p "🖐️ Fácil aplicación: Adhesivo fuerte de “pega y usa”." at bounding box center [217, 142] width 99 height 16
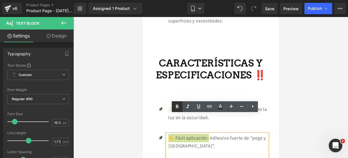
click at [177, 109] on icon at bounding box center [177, 106] width 7 height 7
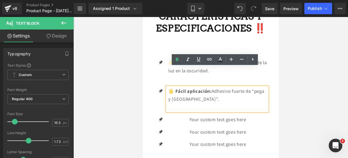
scroll to position [822, 0]
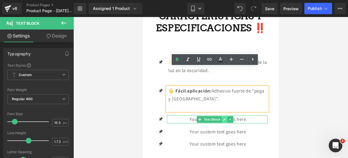
click at [224, 118] on icon at bounding box center [224, 119] width 3 height 3
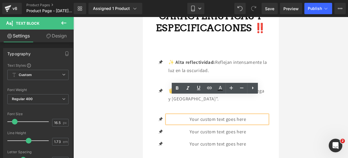
click at [247, 115] on p "Your custom text goes here" at bounding box center [217, 119] width 99 height 8
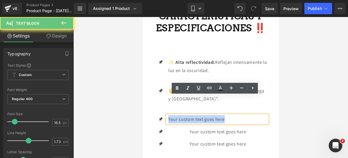
drag, startPoint x: 247, startPoint y: 99, endPoint x: 138, endPoint y: 80, distance: 110.9
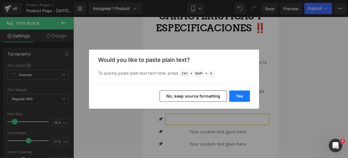
click at [243, 96] on button "Yes" at bounding box center [239, 95] width 21 height 11
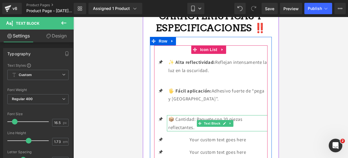
click at [245, 115] on p "📦 Cantidad: Paquete con 20 piezas reflectantes." at bounding box center [217, 123] width 99 height 16
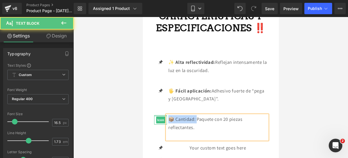
drag, startPoint x: 197, startPoint y: 99, endPoint x: 164, endPoint y: 96, distance: 33.3
click at [164, 115] on li "Icon 📦 Cantidad: Paquete con 20 piezas reflectantes. Text Block" at bounding box center [210, 127] width 113 height 24
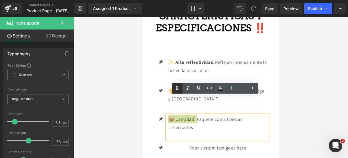
click at [179, 89] on icon at bounding box center [177, 88] width 7 height 7
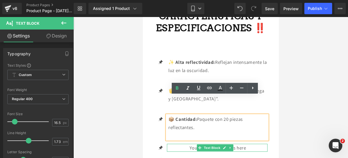
click at [225, 146] on icon at bounding box center [224, 147] width 3 height 3
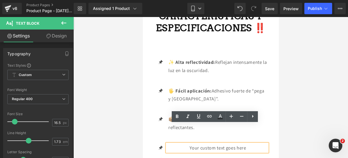
click at [249, 144] on p "Your custom text goes here" at bounding box center [217, 148] width 99 height 8
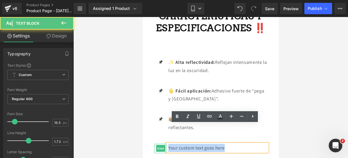
drag, startPoint x: 249, startPoint y: 127, endPoint x: 159, endPoint y: 126, distance: 89.6
click at [159, 144] on li "Icon Your custom text goes here Text Block" at bounding box center [210, 148] width 113 height 8
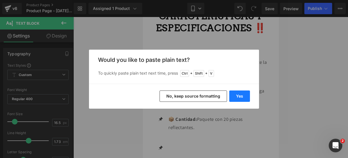
click at [239, 92] on button "Yes" at bounding box center [239, 95] width 21 height 11
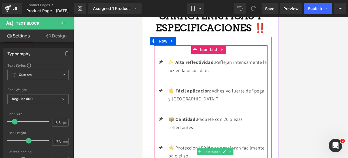
click at [229, 144] on div "☀️ Protección UV: No se decoloran fácilmente bajo el sol. Text Block" at bounding box center [217, 152] width 101 height 16
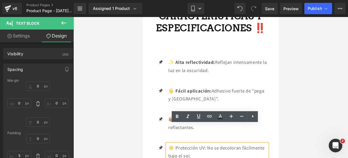
click at [227, 144] on p "☀️ Protección UV: No se decoloran fácilmente bajo el sol." at bounding box center [217, 152] width 99 height 16
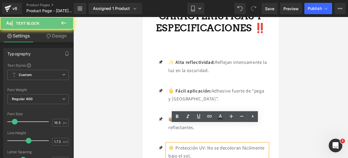
click at [220, 144] on p "☀️ Protección UV: No se decoloran fácilmente bajo el sol." at bounding box center [217, 152] width 99 height 16
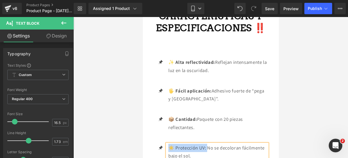
drag, startPoint x: 207, startPoint y: 129, endPoint x: 168, endPoint y: 129, distance: 38.8
click at [168, 144] on p "☀️ Protección UV: No se decoloran fácilmente bajo el sol." at bounding box center [217, 152] width 99 height 16
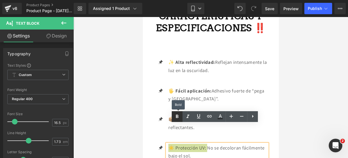
click at [177, 120] on link at bounding box center [177, 116] width 11 height 11
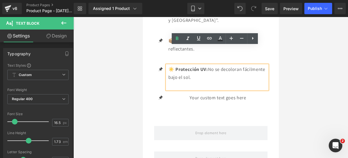
scroll to position [901, 0]
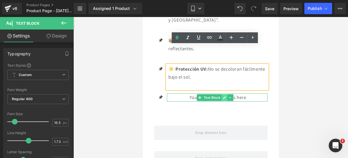
click at [224, 96] on icon at bounding box center [224, 97] width 3 height 3
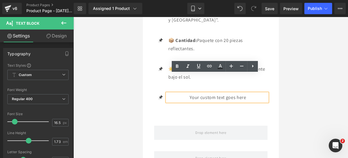
click at [246, 93] on p "Your custom text goes here" at bounding box center [217, 97] width 99 height 8
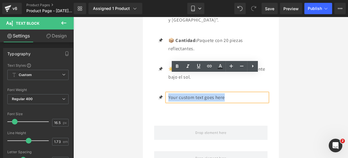
drag, startPoint x: 246, startPoint y: 77, endPoint x: 163, endPoint y: 88, distance: 83.2
click at [163, 88] on div "Icon ✨ Alta reflectividad: Reflejan intensamente la luz en la oscuridad. Text B…" at bounding box center [210, 41] width 113 height 148
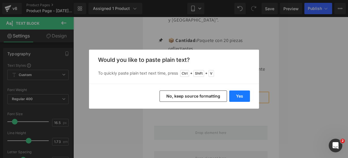
click at [243, 92] on button "Yes" at bounding box center [239, 95] width 21 height 11
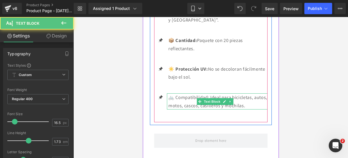
click at [259, 93] on p "🚲 Compatibilidad: Ideal para bicicletas, autos, motos, cascos, casilleros y moc…" at bounding box center [217, 101] width 99 height 16
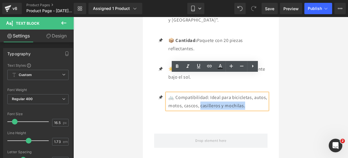
drag, startPoint x: 259, startPoint y: 86, endPoint x: 215, endPoint y: 87, distance: 44.5
click at [215, 93] on p "🚲 Compatibilidad: Ideal para bicicletas, autos, motos, cascos, casilleros y moc…" at bounding box center [217, 101] width 99 height 16
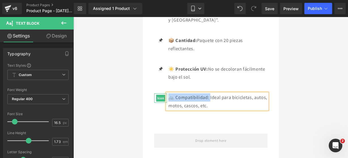
drag, startPoint x: 211, startPoint y: 77, endPoint x: 165, endPoint y: 76, distance: 45.6
click at [165, 93] on li "Icon 🚲 Compatibilidad: Ideal para bicicletas, autos, motos, cascos, etc. Text B…" at bounding box center [210, 101] width 113 height 16
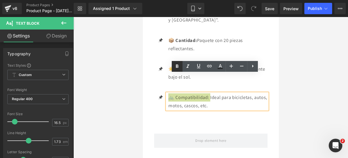
click at [179, 67] on icon at bounding box center [177, 66] width 7 height 7
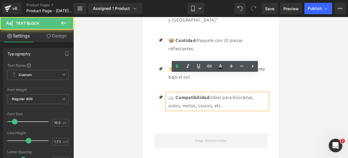
click at [231, 93] on p "🚲 Compatibilidad: Ideal para bicicletas, autos, motos, cascos, etc." at bounding box center [217, 101] width 99 height 16
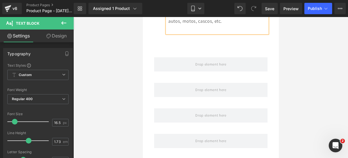
scroll to position [986, 0]
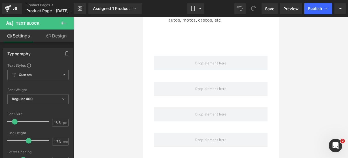
click at [66, 22] on icon at bounding box center [63, 23] width 7 height 7
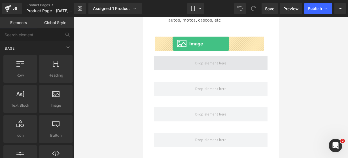
drag, startPoint x: 203, startPoint y: 107, endPoint x: 172, endPoint y: 44, distance: 70.9
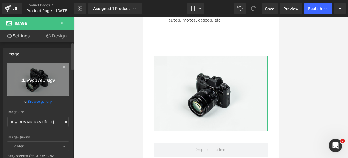
click at [47, 77] on icon "Replace Image" at bounding box center [37, 79] width 45 height 7
type input "C:\fakepath\luz.webp"
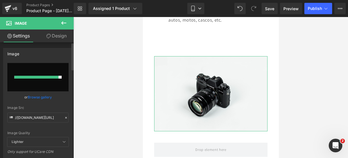
type input "https://ucarecdn.com/817c40d6-d32d-444f-bab9-a9c45314373e/-/format/auto/-/previ…"
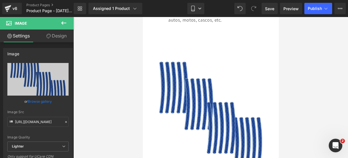
click at [64, 24] on icon at bounding box center [63, 23] width 7 height 7
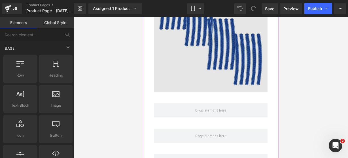
scroll to position [1070, 0]
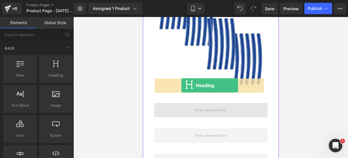
drag, startPoint x: 194, startPoint y: 83, endPoint x: 181, endPoint y: 85, distance: 13.2
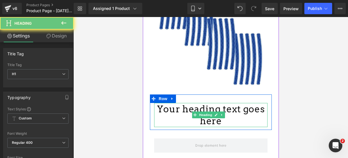
click at [226, 103] on h1 "Your heading text goes here" at bounding box center [210, 115] width 113 height 24
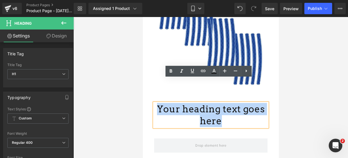
drag, startPoint x: 225, startPoint y: 96, endPoint x: 239, endPoint y: 76, distance: 24.8
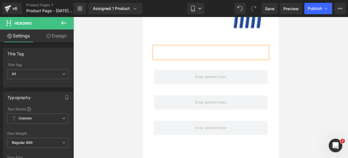
scroll to position [1126, 0]
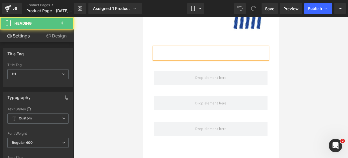
click at [205, 47] on h1 at bounding box center [210, 53] width 113 height 12
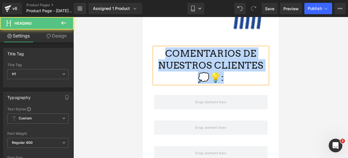
drag, startPoint x: 243, startPoint y: 53, endPoint x: 162, endPoint y: 29, distance: 84.4
click at [162, 47] on h1 "COMENTARIOS DE NUESTROS CLIENTES 💭💡:" at bounding box center [210, 65] width 113 height 37
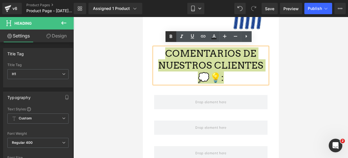
click at [168, 34] on icon at bounding box center [171, 36] width 7 height 7
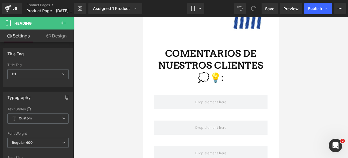
click at [66, 22] on icon at bounding box center [63, 23] width 7 height 7
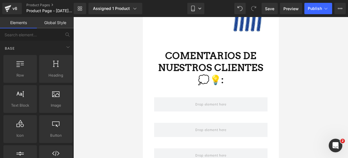
scroll to position [1113, 0]
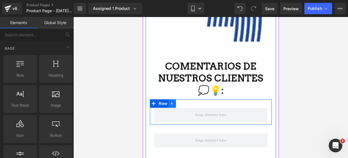
click at [174, 101] on icon at bounding box center [172, 103] width 4 height 4
click at [189, 101] on icon at bounding box center [187, 103] width 4 height 4
click at [171, 101] on icon at bounding box center [172, 103] width 4 height 4
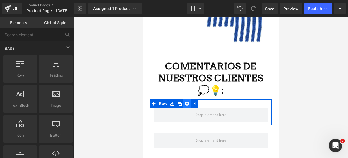
click at [186, 99] on link at bounding box center [186, 103] width 7 height 9
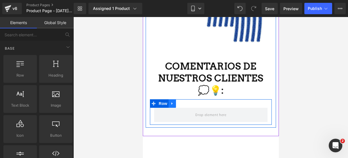
click at [172, 101] on icon at bounding box center [172, 103] width 4 height 4
click at [184, 99] on link at bounding box center [186, 103] width 7 height 9
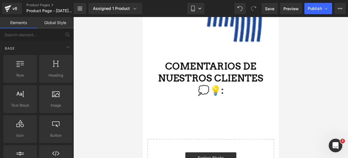
scroll to position [1141, 0]
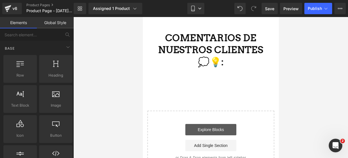
click at [196, 124] on link "Explore Blocks" at bounding box center [210, 129] width 51 height 11
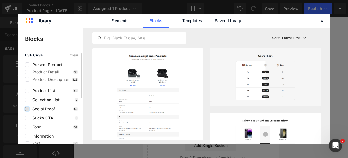
click at [28, 107] on label at bounding box center [27, 109] width 5 height 5
click at [27, 109] on input "checkbox" at bounding box center [27, 109] width 0 height 0
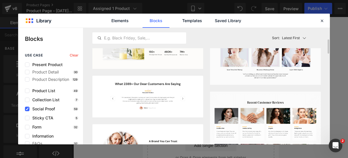
scroll to position [96, 0]
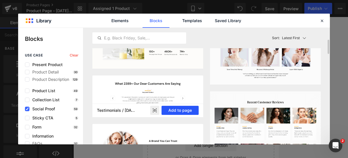
click at [180, 107] on button "Add to page" at bounding box center [180, 110] width 37 height 9
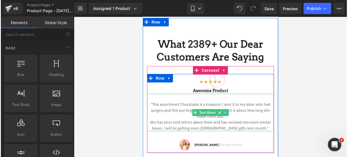
scroll to position [1206, 0]
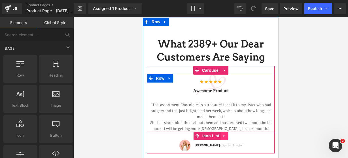
click at [223, 134] on icon at bounding box center [224, 136] width 4 height 4
click at [228, 132] on link at bounding box center [227, 136] width 7 height 9
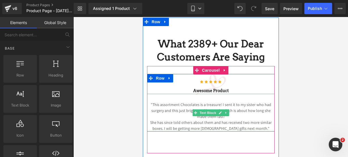
click at [256, 120] on p "She has since told others about them and has received two more similar boxes. I…" at bounding box center [211, 126] width 128 height 12
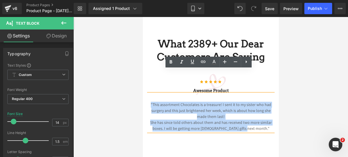
drag, startPoint x: 256, startPoint y: 104, endPoint x: 277, endPoint y: 99, distance: 21.9
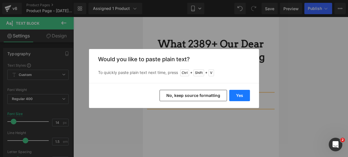
click at [239, 92] on button "Yes" at bounding box center [239, 95] width 21 height 11
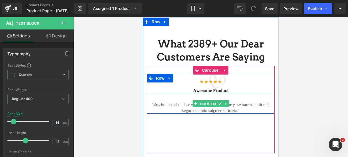
click at [239, 102] on p ""Muy buena calidad, se ven súper bien de noche y me hacen sentir más seguro cua…" at bounding box center [211, 108] width 128 height 12
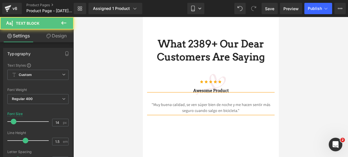
click at [151, 102] on p ""Muy buena calidad, se ven súper bien de noche y me hacen sentir más seguro cua…" at bounding box center [211, 108] width 128 height 12
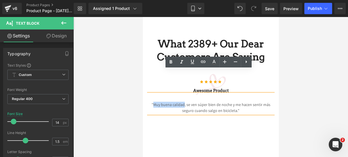
drag, startPoint x: 152, startPoint y: 80, endPoint x: 182, endPoint y: 81, distance: 29.8
click at [182, 102] on p ""Muy buena calidad, se ven súper bien de noche y me hacen sentir más seguro cua…" at bounding box center [211, 108] width 128 height 12
click at [172, 58] on link at bounding box center [171, 62] width 11 height 11
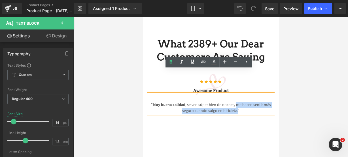
drag, startPoint x: 234, startPoint y: 82, endPoint x: 235, endPoint y: 89, distance: 6.9
click at [235, 102] on p "" Muy buena calidad , se ven súper bien de noche y me hacen sentir más seguro c…" at bounding box center [211, 108] width 128 height 12
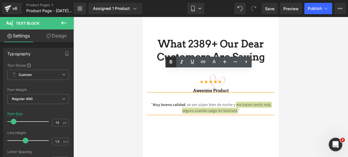
click at [171, 62] on icon at bounding box center [171, 62] width 7 height 7
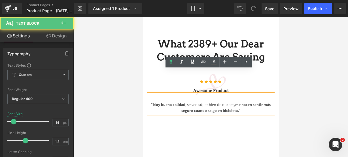
click at [190, 102] on strong "me hacen sentir más seguro cuando salgo en bicicleta." at bounding box center [226, 107] width 90 height 11
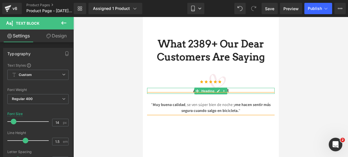
click at [227, 88] on h3 "Awesome Product" at bounding box center [211, 91] width 128 height 6
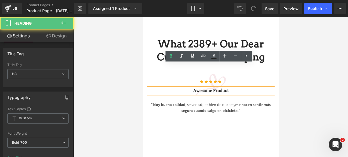
drag, startPoint x: 227, startPoint y: 68, endPoint x: 172, endPoint y: 66, distance: 54.5
click at [172, 88] on h3 "Awesome Product" at bounding box center [211, 91] width 128 height 6
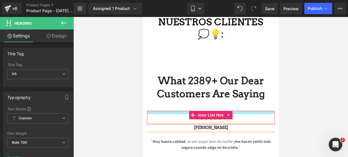
scroll to position [1168, 0]
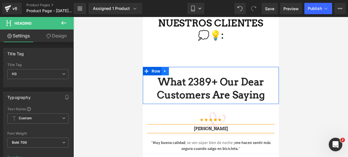
click at [164, 67] on link at bounding box center [164, 71] width 7 height 9
click at [178, 69] on icon at bounding box center [180, 71] width 4 height 4
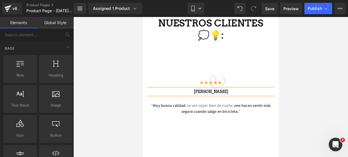
click at [195, 16] on div "Library Assigned 1 Product Product Preview ReflectoSafe Manage assigned product…" at bounding box center [211, 8] width 274 height 17
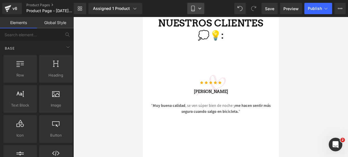
click at [195, 12] on link "Mobile" at bounding box center [195, 8] width 17 height 11
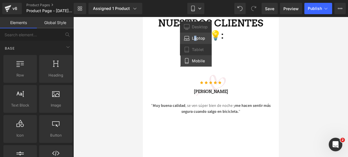
click at [196, 37] on span "Laptop" at bounding box center [198, 38] width 13 height 5
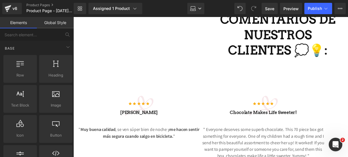
scroll to position [1220, 0]
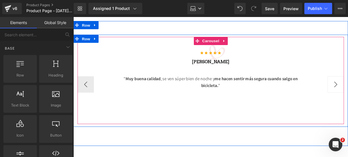
click at [340, 81] on button "›" at bounding box center [345, 87] width 17 height 17
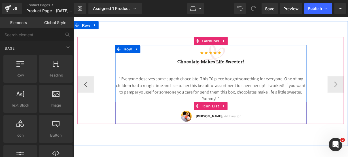
click at [228, 107] on icon at bounding box center [230, 109] width 4 height 4
click at [231, 107] on icon at bounding box center [233, 109] width 4 height 4
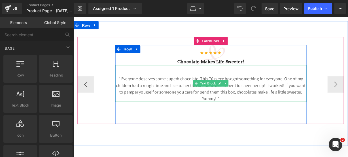
drag, startPoint x: 230, startPoint y: 93, endPoint x: 229, endPoint y: 97, distance: 4.3
click at [230, 92] on p "" Everyone deserves some superb chocolate. This 70 piece box got something for …" at bounding box center [216, 91] width 198 height 27
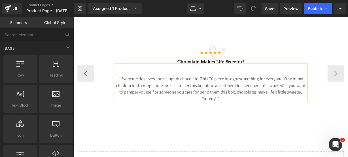
click at [229, 97] on p "" Everyone deserves some superb chocolate. This 70 piece box got something for …" at bounding box center [216, 91] width 198 height 27
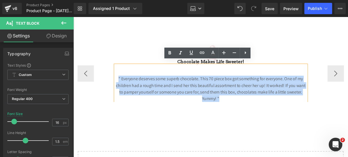
drag, startPoint x: 229, startPoint y: 97, endPoint x: 92, endPoint y: 60, distance: 141.9
click at [92, 60] on div "Icon Icon Icon Icon Icon Icon List Hoz Chocolate makes Life sweeter! Heading " …" at bounding box center [216, 75] width 276 height 59
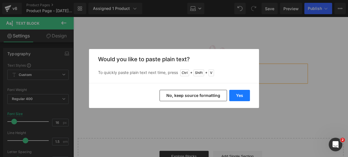
click at [234, 97] on button "Yes" at bounding box center [239, 95] width 21 height 11
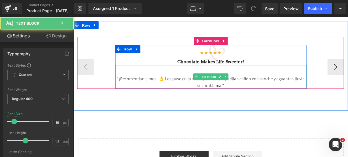
click at [228, 83] on p ""¡Recomendadísimos! 👌 Los puse en la moto y en el casco, brillan cañón en la no…" at bounding box center [216, 85] width 198 height 14
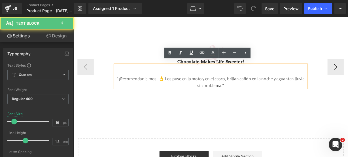
click at [164, 78] on p ""¡Recomendadísimos! 👌 Los puse en la moto y en el casco, brillan cañón en la no…" at bounding box center [216, 85] width 198 height 14
click at [163, 78] on p ""¡Recomendadísimos! 👌 Los puse en la moto y en el casco, brillan cañón en la no…" at bounding box center [216, 85] width 198 height 14
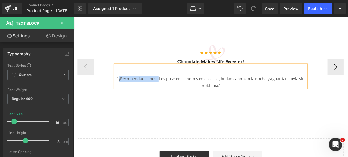
drag, startPoint x: 160, startPoint y: 77, endPoint x: 119, endPoint y: 79, distance: 40.6
click at [119, 79] on p ""¡Recomendadísimos! Los puse en la moto y en el casco, brillan cañón en la noch…" at bounding box center [216, 85] width 198 height 14
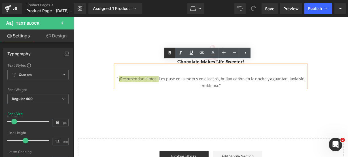
click at [169, 55] on icon at bounding box center [169, 53] width 7 height 7
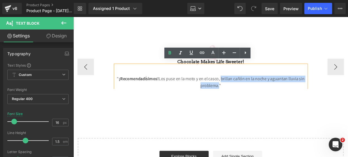
drag, startPoint x: 224, startPoint y: 77, endPoint x: 222, endPoint y: 84, distance: 8.1
click at [222, 84] on p "" ¡Recomendadísimos! Los puse en la moto y en el casco, brillan cañón en la noc…" at bounding box center [216, 85] width 198 height 14
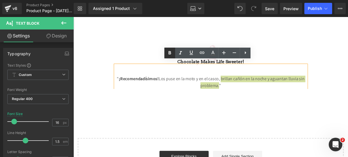
click at [165, 49] on link at bounding box center [169, 53] width 11 height 11
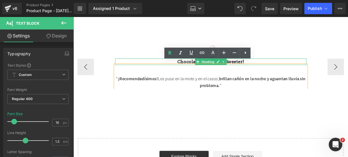
click at [266, 60] on h3 "Chocolate makes Life sweeter!" at bounding box center [216, 63] width 198 height 7
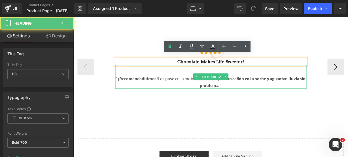
drag, startPoint x: 264, startPoint y: 58, endPoint x: 170, endPoint y: 65, distance: 93.8
click at [170, 65] on div "Icon Icon Icon Icon Icon Icon List Hoz Chocolate makes Life sweeter! Heading " …" at bounding box center [216, 68] width 198 height 45
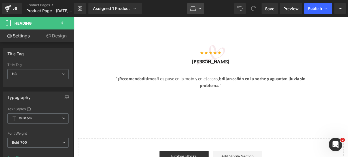
click at [199, 7] on icon at bounding box center [199, 8] width 3 height 3
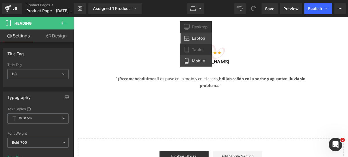
click at [199, 58] on span "Mobile" at bounding box center [198, 60] width 13 height 5
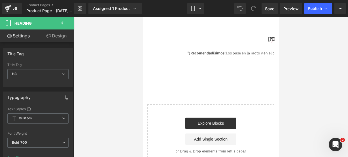
type input "14"
type input "100"
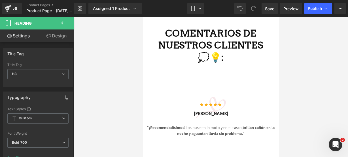
scroll to position [1146, 0]
click at [65, 23] on icon at bounding box center [63, 22] width 5 height 3
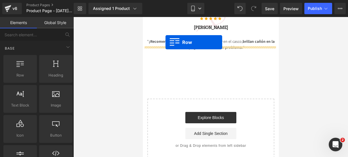
scroll to position [1198, 0]
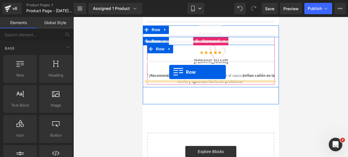
drag, startPoint x: 167, startPoint y: 92, endPoint x: 169, endPoint y: 72, distance: 20.2
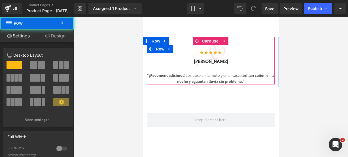
click at [66, 25] on icon at bounding box center [63, 23] width 7 height 7
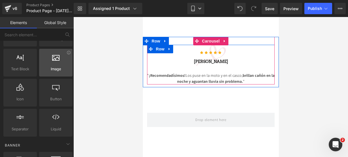
scroll to position [37, 0]
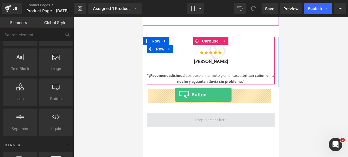
drag, startPoint x: 200, startPoint y: 119, endPoint x: 175, endPoint y: 94, distance: 36.3
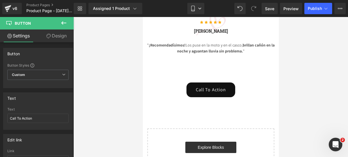
scroll to position [1229, 0]
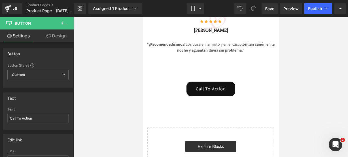
click at [194, 82] on link "Call To Action" at bounding box center [210, 89] width 49 height 15
drag, startPoint x: 46, startPoint y: 120, endPoint x: -10, endPoint y: 116, distance: 56.8
click at [0, 116] on html "Button You are previewing how the will restyle your page. You can not edit Elem…" at bounding box center [174, 78] width 348 height 157
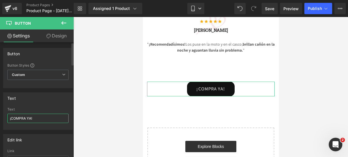
paste input "🤩🔥"
type input "¡COMPRA YA! 🤩🔥"
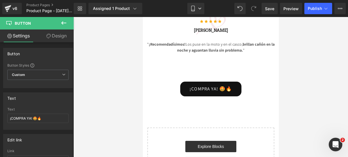
click at [63, 20] on icon at bounding box center [63, 23] width 7 height 7
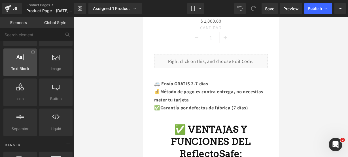
scroll to position [0, 0]
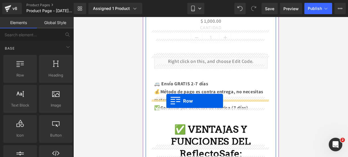
drag, startPoint x: 166, startPoint y: 92, endPoint x: 166, endPoint y: 101, distance: 8.8
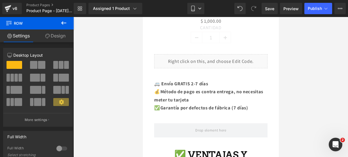
click at [64, 23] on icon at bounding box center [63, 22] width 5 height 3
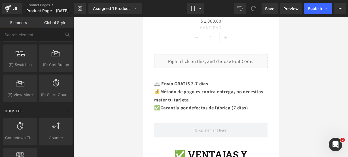
scroll to position [703, 0]
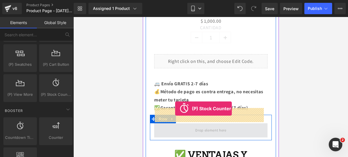
drag, startPoint x: 198, startPoint y: 103, endPoint x: 175, endPoint y: 109, distance: 23.4
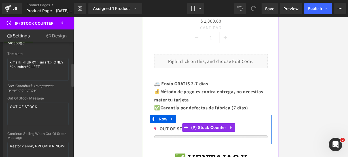
scroll to position [104, 0]
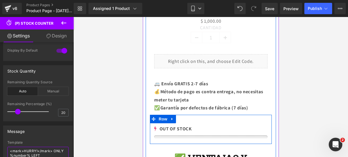
drag, startPoint x: 53, startPoint y: 71, endPoint x: -13, endPoint y: 42, distance: 72.3
click at [0, 42] on html "(P) Stock Counter You are previewing how the will restyle your page. You can no…" at bounding box center [174, 78] width 348 height 157
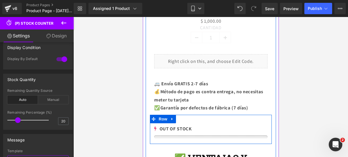
scroll to position [12, 0]
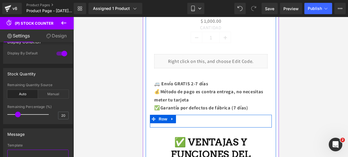
type textarea "!"
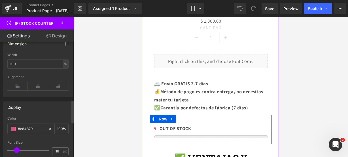
scroll to position [286, 0]
type textarea "¡CORRE! SOLO QUEDAN 23"
click at [12, 127] on span at bounding box center [13, 129] width 5 height 5
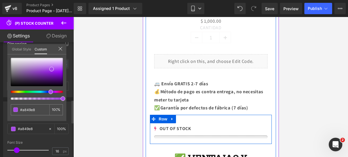
click at [48, 91] on div at bounding box center [35, 92] width 52 height 2
click at [62, 50] on icon at bounding box center [60, 48] width 5 height 5
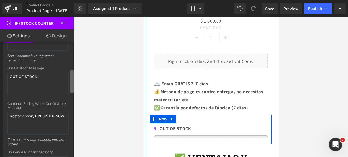
scroll to position [132, 0]
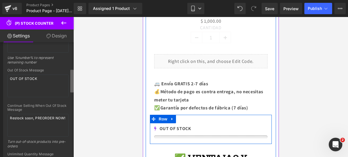
click at [74, 75] on div "Display Condition 1 Display By Default 20 Scarcity Thresold 20 Only show if inv…" at bounding box center [37, 100] width 74 height 117
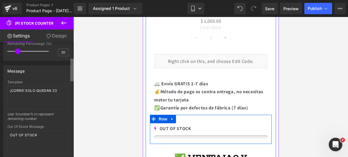
scroll to position [71, 0]
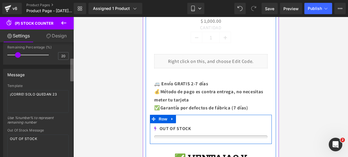
click at [71, 64] on b at bounding box center [71, 70] width 3 height 23
click at [65, 26] on icon at bounding box center [63, 23] width 7 height 7
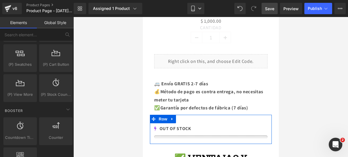
click at [266, 9] on span "Save" at bounding box center [269, 9] width 9 height 6
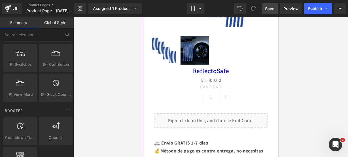
scroll to position [261, 0]
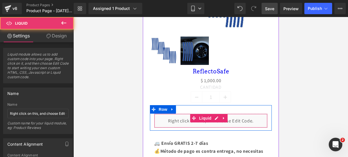
click at [218, 114] on div "Liquid" at bounding box center [210, 121] width 113 height 14
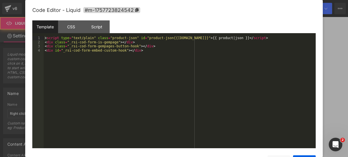
drag, startPoint x: 216, startPoint y: 101, endPoint x: 273, endPoint y: 71, distance: 64.3
click at [216, 114] on div "Liquid" at bounding box center [210, 121] width 113 height 14
click at [123, 13] on span "#m-1757723824542" at bounding box center [111, 10] width 57 height 6
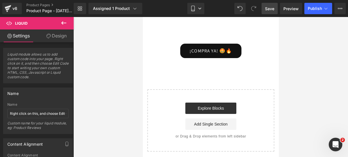
scroll to position [1295, 0]
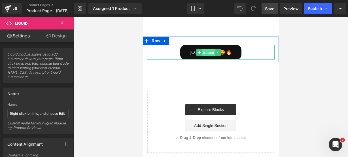
click at [211, 49] on span "Button" at bounding box center [208, 52] width 13 height 7
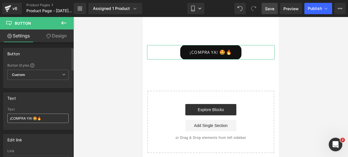
scroll to position [27, 0]
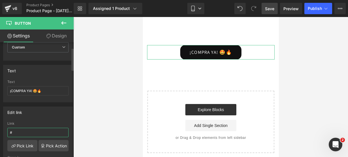
click at [29, 129] on input "#" at bounding box center [37, 132] width 61 height 9
paste input "#m-1757723824542"
click at [14, 131] on input "##m-1757723824542" at bounding box center [37, 132] width 61 height 9
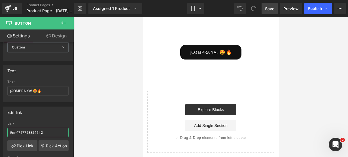
type input "#m-1757723824542"
click at [64, 23] on icon at bounding box center [63, 23] width 7 height 7
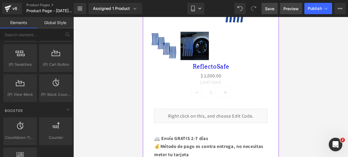
scroll to position [266, 0]
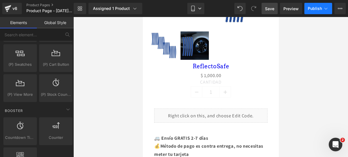
click at [311, 8] on span "Publish" at bounding box center [315, 8] width 14 height 5
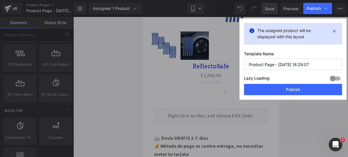
click at [310, 63] on input "Product Page - Sep 12, 18:29:07" at bounding box center [293, 64] width 98 height 11
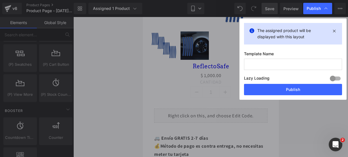
type input "r"
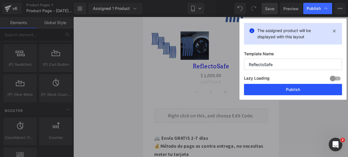
type input "ReflectoSafe"
click at [294, 90] on button "Publish" at bounding box center [293, 89] width 98 height 11
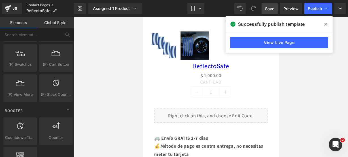
click at [53, 4] on link "Product Pages" at bounding box center [49, 5] width 47 height 5
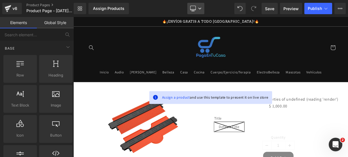
click at [188, 9] on link "Desktop" at bounding box center [195, 8] width 17 height 11
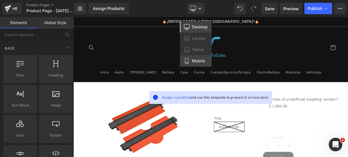
click at [188, 58] on icon at bounding box center [187, 61] width 6 height 6
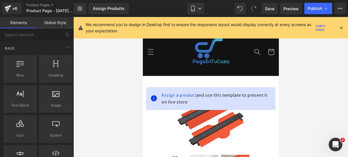
scroll to position [58, 0]
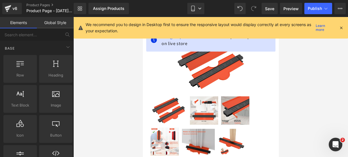
click at [341, 27] on icon at bounding box center [341, 27] width 5 height 5
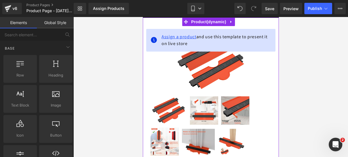
click at [190, 36] on span "Assign a product" at bounding box center [178, 37] width 35 height 6
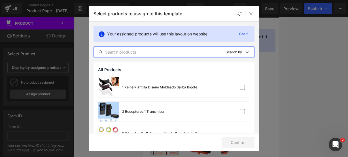
click at [146, 53] on input "text" at bounding box center [157, 52] width 127 height 7
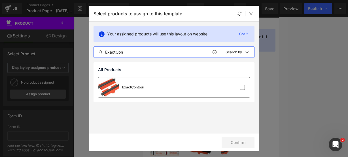
type input "ExactCon"
click at [147, 89] on div "ExactContour" at bounding box center [173, 87] width 151 height 20
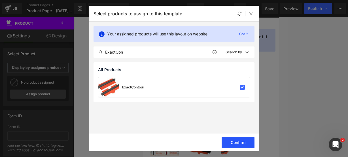
click at [229, 140] on button "Confirm" at bounding box center [238, 142] width 33 height 11
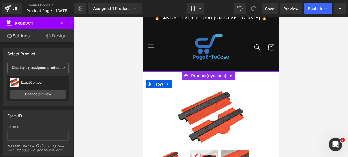
scroll to position [4, 0]
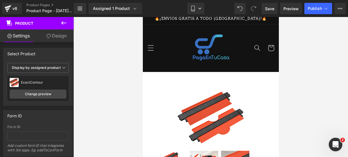
click at [66, 24] on icon at bounding box center [63, 23] width 7 height 7
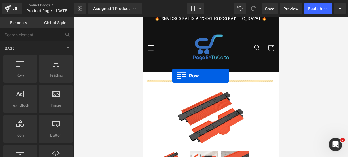
drag, startPoint x: 163, startPoint y: 88, endPoint x: 172, endPoint y: 76, distance: 15.6
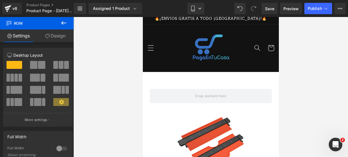
click at [63, 20] on icon at bounding box center [63, 23] width 7 height 7
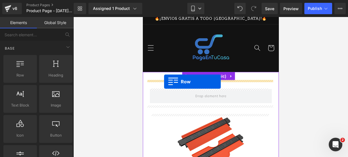
drag, startPoint x: 174, startPoint y: 84, endPoint x: 164, endPoint y: 82, distance: 10.4
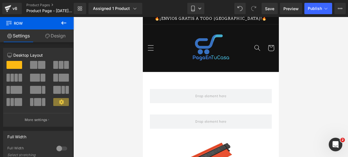
click at [61, 24] on icon at bounding box center [63, 23] width 7 height 7
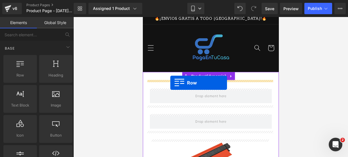
drag, startPoint x: 172, startPoint y: 80, endPoint x: 170, endPoint y: 83, distance: 3.0
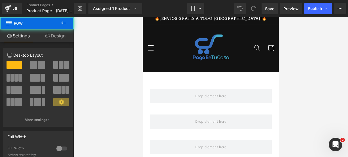
click at [62, 24] on icon at bounding box center [63, 23] width 7 height 7
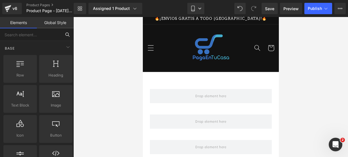
click at [47, 36] on input "text" at bounding box center [30, 34] width 61 height 12
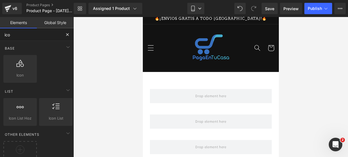
type input "icon"
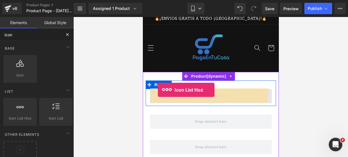
drag, startPoint x: 164, startPoint y: 127, endPoint x: 158, endPoint y: 90, distance: 37.4
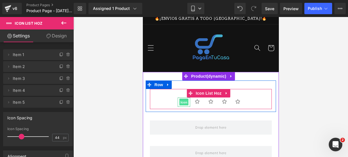
click at [180, 99] on span "Icon" at bounding box center [183, 102] width 9 height 7
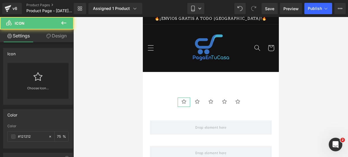
click at [39, 79] on icon at bounding box center [37, 76] width 9 height 9
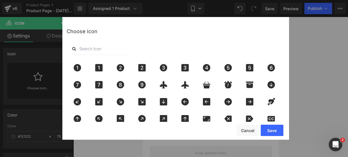
click at [88, 50] on input "text" at bounding box center [100, 49] width 57 height 12
type input "star"
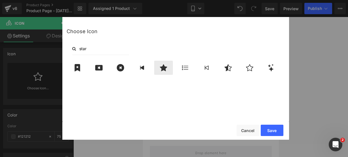
click at [161, 67] on icon at bounding box center [163, 67] width 7 height 7
click at [272, 133] on button "Save" at bounding box center [272, 130] width 23 height 11
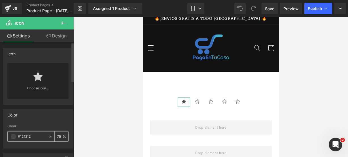
click at [12, 137] on span at bounding box center [13, 136] width 5 height 5
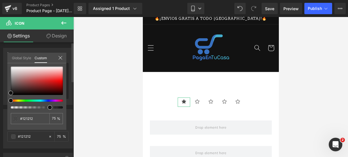
type input "#111111"
click at [18, 100] on div at bounding box center [35, 100] width 52 height 2
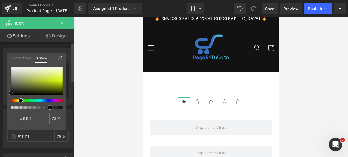
type input "#d8f612"
click at [60, 80] on div at bounding box center [37, 81] width 52 height 28
click at [60, 56] on icon at bounding box center [60, 58] width 5 height 5
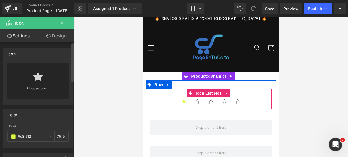
click at [162, 103] on ul "Icon Icon Icon Icon Icon" at bounding box center [211, 103] width 122 height 12
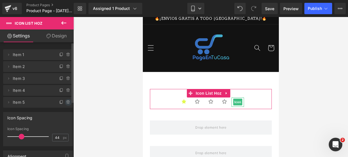
click at [66, 101] on icon at bounding box center [68, 102] width 5 height 5
click at [64, 101] on button "Delete" at bounding box center [62, 102] width 18 height 7
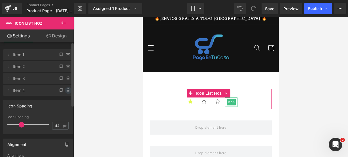
click at [68, 90] on icon at bounding box center [68, 90] width 0 height 1
click at [66, 90] on button "Delete" at bounding box center [62, 90] width 18 height 7
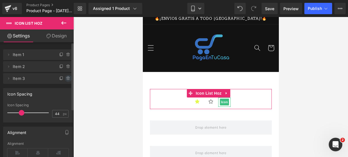
click at [64, 81] on li "Delete Cancel Item 3 Item 3" at bounding box center [38, 78] width 70 height 11
click at [65, 81] on span at bounding box center [68, 78] width 7 height 7
click at [65, 80] on button "Delete" at bounding box center [62, 78] width 18 height 7
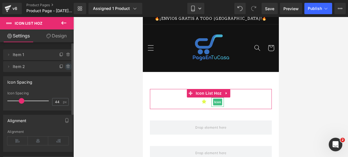
click at [66, 67] on icon at bounding box center [68, 66] width 5 height 5
click at [65, 67] on button "Delete" at bounding box center [62, 66] width 18 height 7
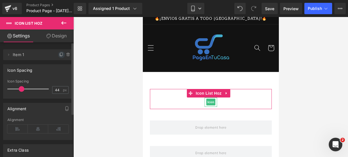
click at [59, 56] on icon at bounding box center [61, 54] width 5 height 5
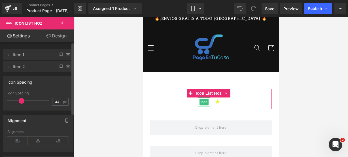
click at [59, 56] on icon at bounding box center [61, 54] width 5 height 5
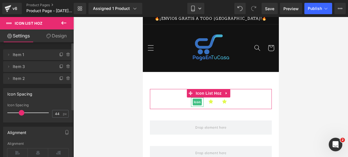
click at [59, 56] on icon at bounding box center [61, 54] width 5 height 5
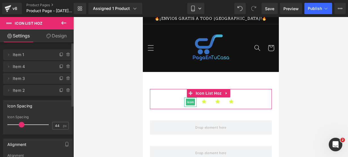
click at [59, 56] on icon at bounding box center [61, 54] width 5 height 5
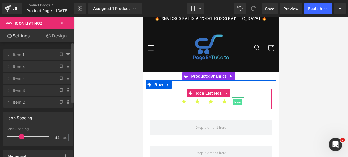
click at [236, 102] on span "Icon" at bounding box center [237, 102] width 9 height 7
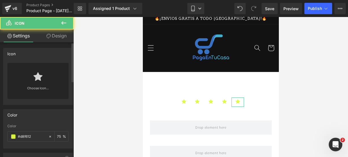
click at [14, 79] on div "Choose Icon..." at bounding box center [37, 81] width 61 height 36
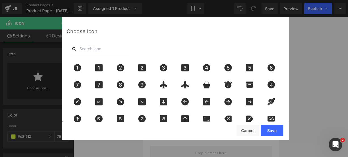
click at [80, 47] on input "text" at bounding box center [100, 49] width 57 height 12
type input "star"
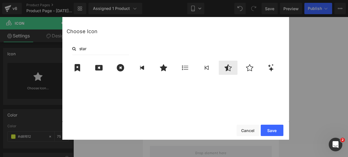
click at [223, 65] on icon at bounding box center [228, 67] width 12 height 7
click at [266, 127] on button "Save" at bounding box center [272, 130] width 23 height 11
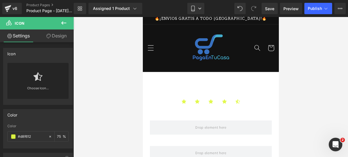
click at [63, 22] on icon at bounding box center [63, 23] width 7 height 7
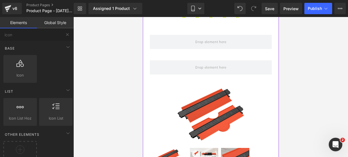
scroll to position [92, 0]
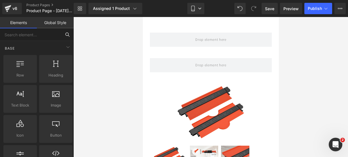
click at [52, 35] on input "text" at bounding box center [30, 34] width 61 height 12
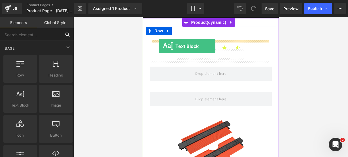
scroll to position [52, 0]
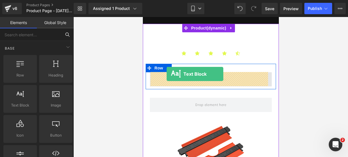
drag, startPoint x: 168, startPoint y: 117, endPoint x: 166, endPoint y: 74, distance: 43.1
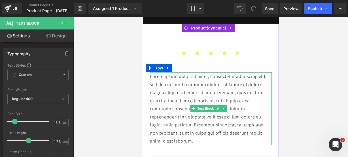
click at [213, 142] on p "Lorem ipsum dolor sit amet, consectetur adipiscing elit, sed do eiusmod tempor …" at bounding box center [211, 108] width 122 height 73
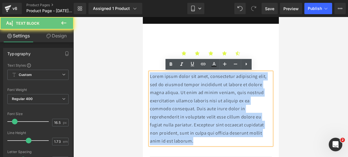
drag, startPoint x: 213, startPoint y: 142, endPoint x: 137, endPoint y: 62, distance: 110.5
click at [143, 62] on html "Ir directamente al contenido 🔥¡ENVÍOS GRATIS A TODO [GEOGRAPHIC_DATA]!🔥 Inicio …" at bounding box center [211, 35] width 136 height 140
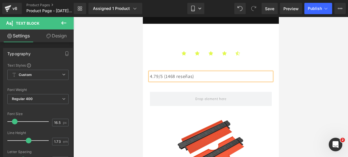
drag, startPoint x: 197, startPoint y: 76, endPoint x: 151, endPoint y: 75, distance: 46.2
click at [151, 75] on p "4.79/5 (1468 reseñas)" at bounding box center [211, 76] width 122 height 8
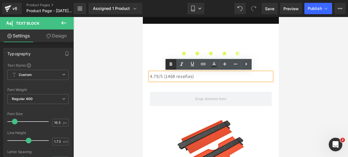
drag, startPoint x: 167, startPoint y: 66, endPoint x: 17, endPoint y: 50, distance: 151.4
click at [168, 66] on icon at bounding box center [171, 64] width 7 height 7
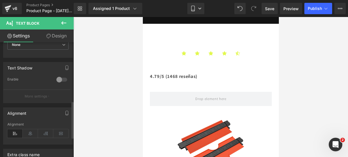
scroll to position [181, 0]
click at [28, 132] on icon at bounding box center [30, 133] width 15 height 9
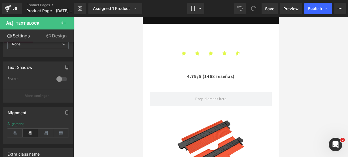
click at [65, 23] on icon at bounding box center [63, 22] width 5 height 3
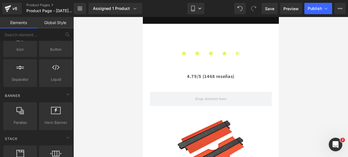
scroll to position [0, 0]
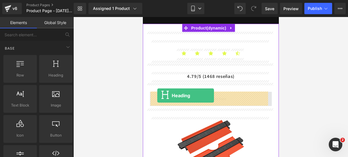
drag, startPoint x: 189, startPoint y: 89, endPoint x: 157, endPoint y: 96, distance: 32.4
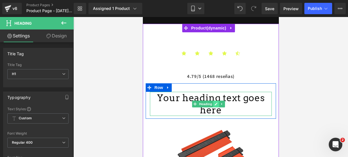
click at [217, 103] on icon at bounding box center [216, 104] width 3 height 3
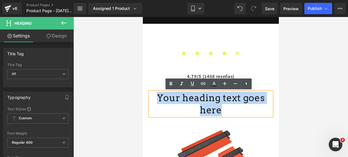
drag, startPoint x: 263, startPoint y: 97, endPoint x: 156, endPoint y: 97, distance: 106.9
click at [156, 97] on h1 "Your heading text goes here" at bounding box center [211, 104] width 122 height 24
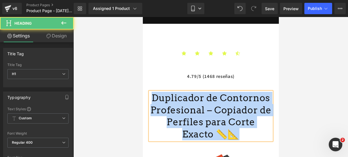
drag, startPoint x: 237, startPoint y: 132, endPoint x: 151, endPoint y: 99, distance: 91.9
click at [151, 99] on h1 "Duplicador de Contornos Profesional – Copiador de Perfiles para Corte Exacto 📏📐" at bounding box center [211, 116] width 122 height 49
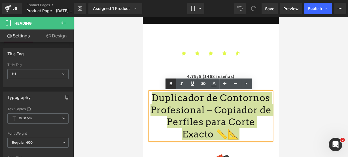
click at [171, 84] on icon at bounding box center [171, 83] width 7 height 7
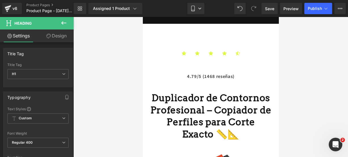
click at [63, 23] on icon at bounding box center [63, 22] width 5 height 3
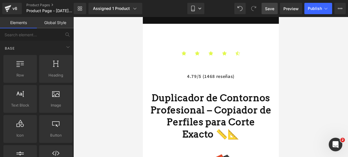
click at [269, 6] on span "Save" at bounding box center [269, 9] width 9 height 6
